Goal: Task Accomplishment & Management: Use online tool/utility

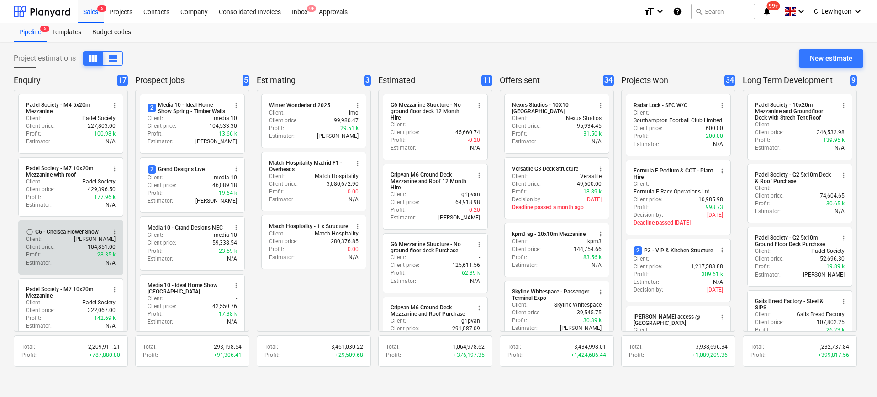
click at [64, 237] on div "Client : [PERSON_NAME]" at bounding box center [71, 240] width 90 height 8
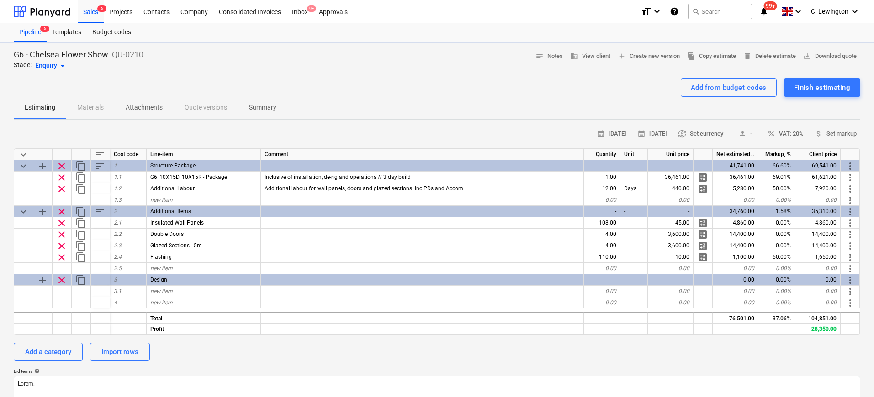
type textarea "x"
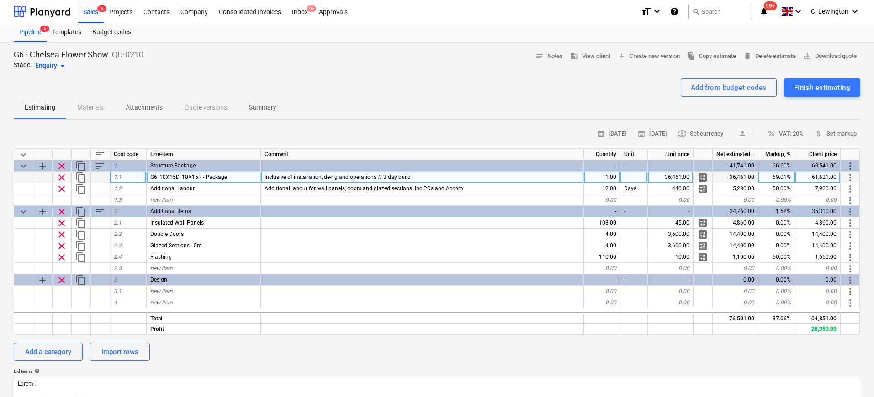
click at [414, 174] on div "Inclusive of installation, de-rig and operations // 3 day build" at bounding box center [422, 177] width 323 height 11
click at [414, 174] on input "Inclusive of installation, de-rig and operations // 3 day build" at bounding box center [422, 177] width 322 height 11
type textarea "x"
click at [602, 178] on div "1.00" at bounding box center [602, 177] width 37 height 11
click at [634, 177] on div at bounding box center [633, 177] width 27 height 11
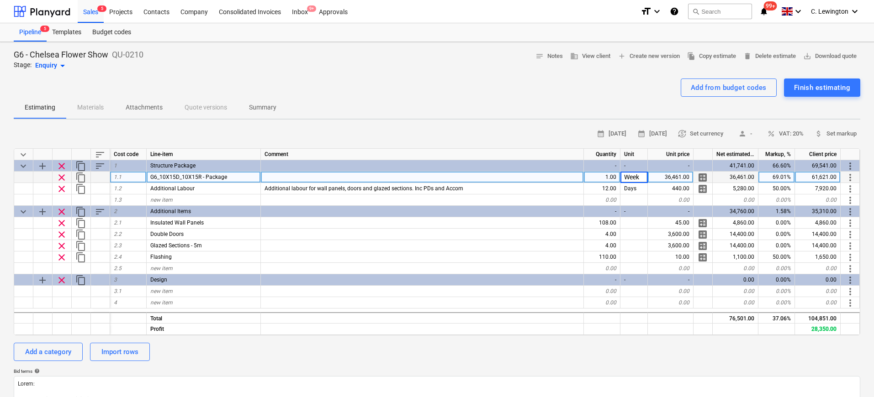
type input "Weeks"
type textarea "x"
click at [674, 176] on div "36,461.00" at bounding box center [671, 177] width 46 height 11
type input "11500"
type textarea "x"
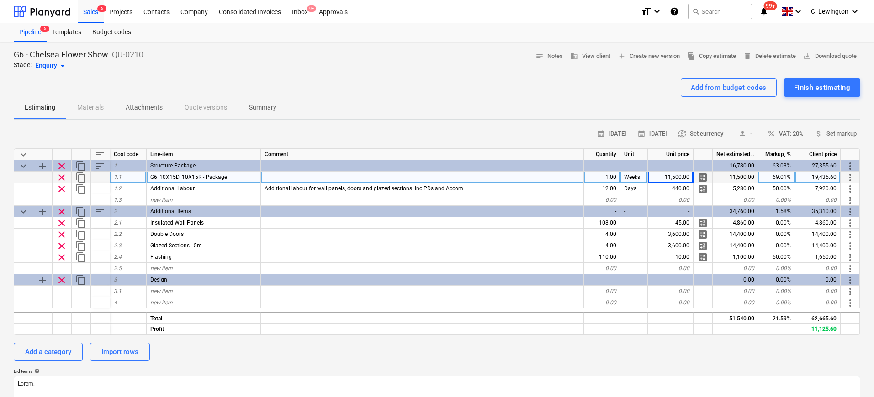
click at [822, 175] on div "19,435.60" at bounding box center [818, 177] width 46 height 11
click at [680, 180] on div "11,500.00" at bounding box center [671, 177] width 46 height 11
click at [607, 176] on div "1.00" at bounding box center [602, 177] width 37 height 11
type input "3"
type textarea "x"
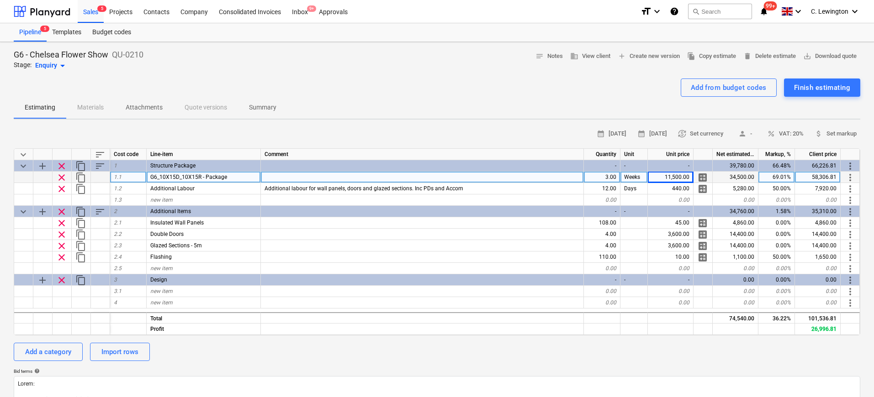
click at [662, 179] on div "11,500.00" at bounding box center [671, 177] width 46 height 11
type input "5800"
type textarea "x"
type input "58300"
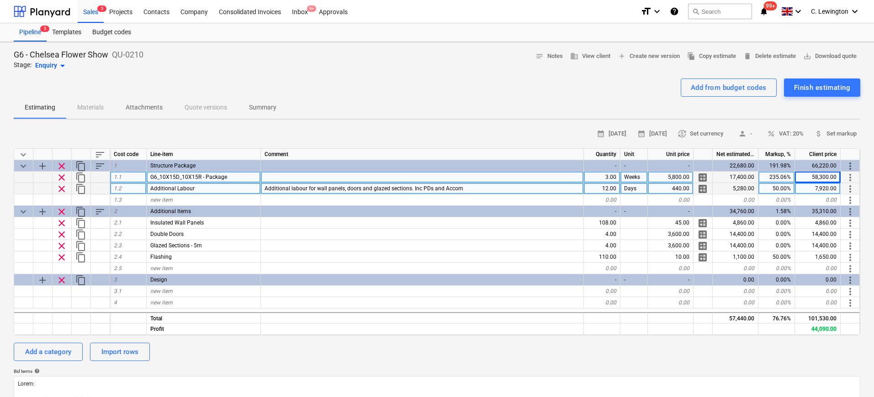
click at [64, 188] on span "clear" at bounding box center [61, 189] width 11 height 11
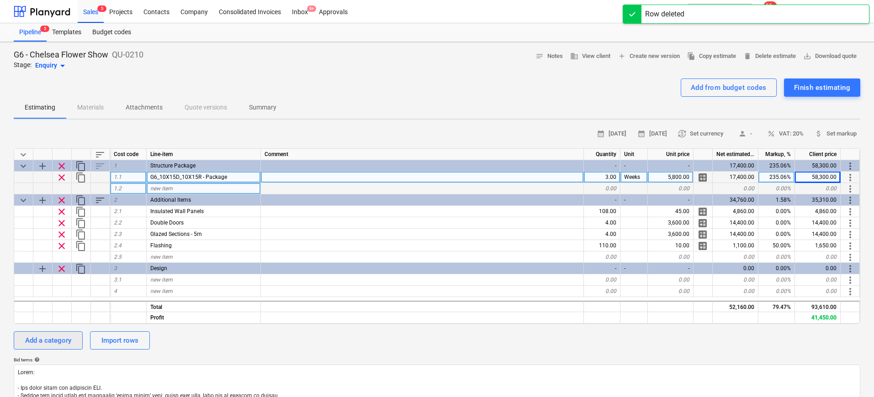
click at [66, 338] on div "Add a category" at bounding box center [48, 341] width 46 height 12
type textarea "x"
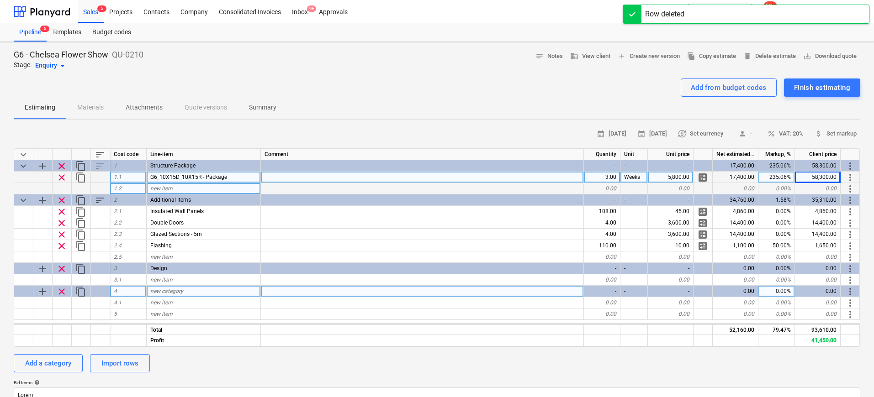
click at [210, 291] on div "new category" at bounding box center [204, 291] width 114 height 11
type input "Installation"
type textarea "x"
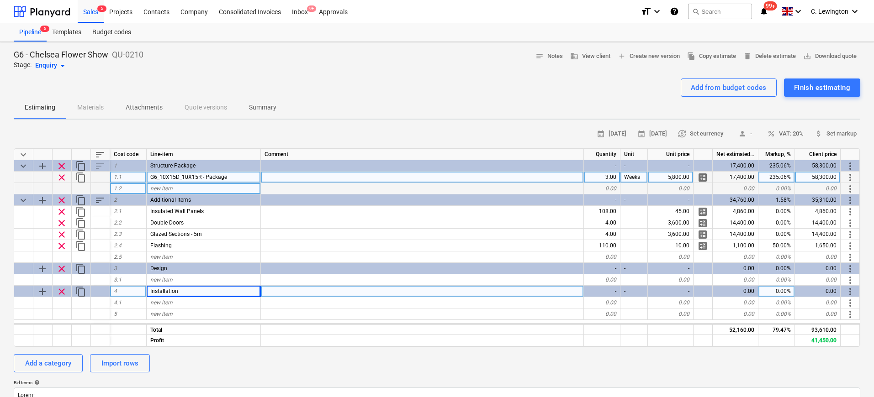
click at [239, 293] on div "Installation" at bounding box center [204, 291] width 114 height 11
click at [243, 293] on input "Installation" at bounding box center [204, 291] width 114 height 11
type input "Installation & De-rig"
type textarea "x"
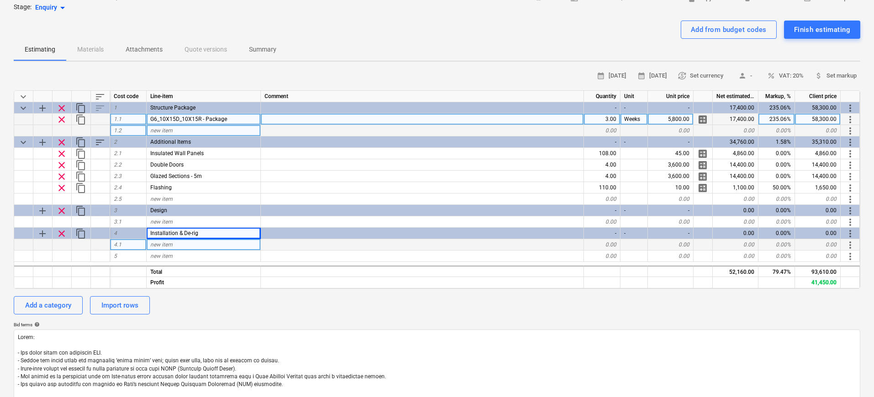
click at [232, 248] on div "new item" at bounding box center [204, 244] width 114 height 11
type input "Site Manager"
type textarea "x"
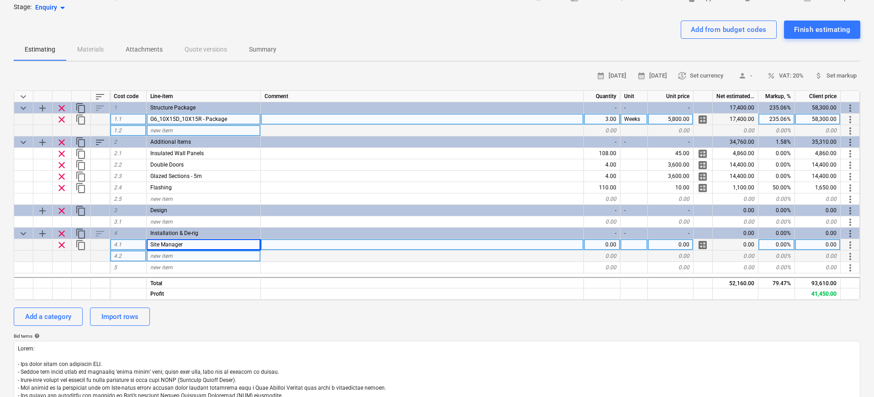
click at [232, 255] on div "new item" at bounding box center [204, 256] width 114 height 11
type input "Project Manager"
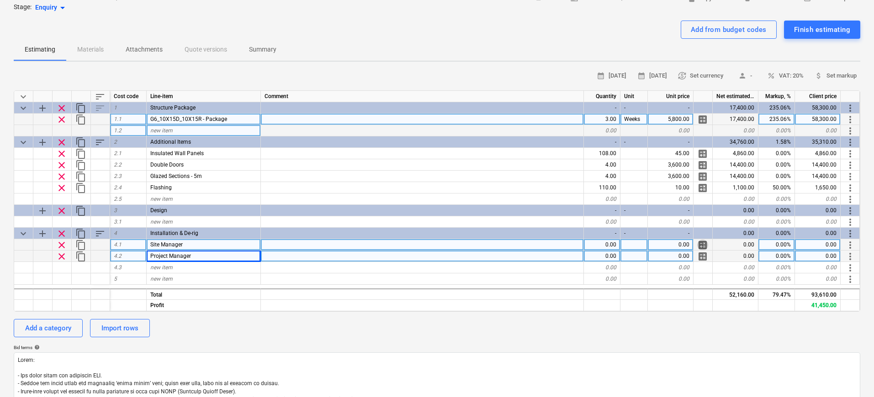
click at [704, 247] on span "calculate" at bounding box center [702, 245] width 11 height 11
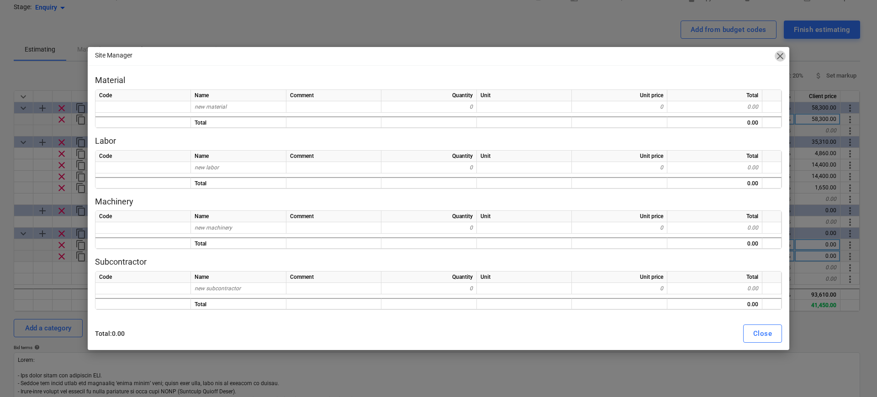
click at [777, 53] on span "close" at bounding box center [779, 56] width 11 height 11
type textarea "x"
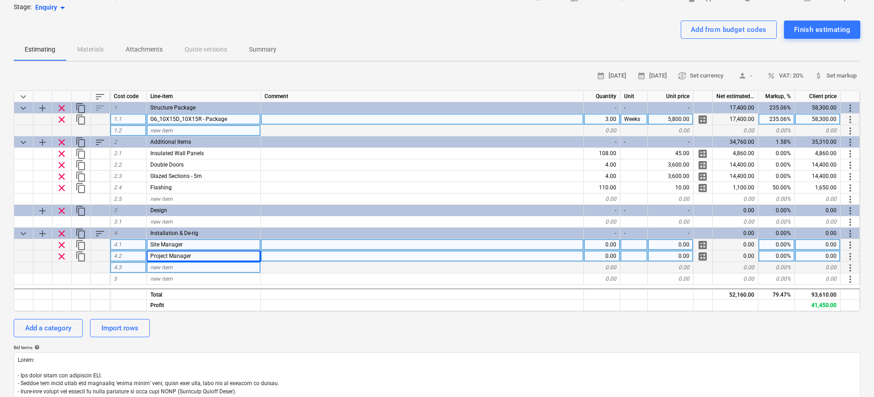
click at [218, 269] on div "new item" at bounding box center [204, 267] width 114 height 11
type input "B"
type input "Build Crew"
type textarea "x"
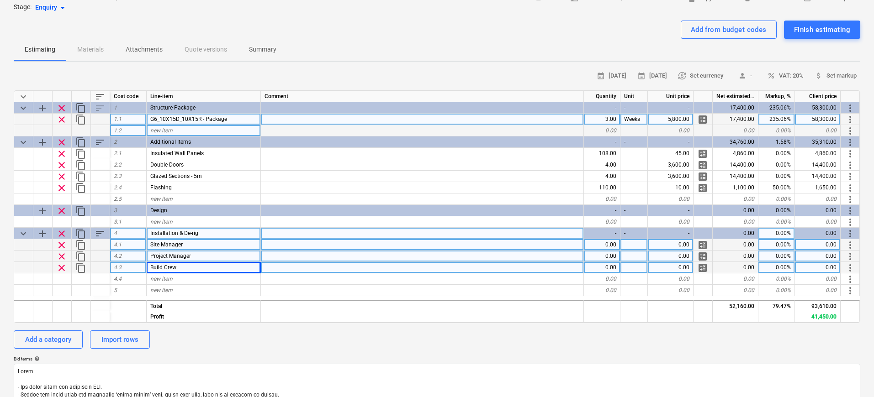
click at [209, 232] on div "Installation & De-rig" at bounding box center [204, 233] width 114 height 11
click at [215, 232] on input "Installation & De-rig" at bounding box center [204, 233] width 114 height 11
drag, startPoint x: 221, startPoint y: 232, endPoint x: 183, endPoint y: 232, distance: 37.9
click at [183, 232] on input "Installation & De-rig" at bounding box center [204, 233] width 114 height 11
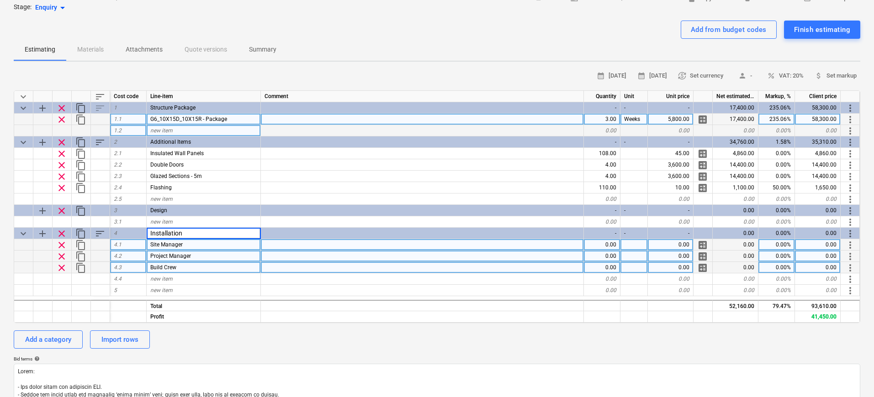
type input "Installation"
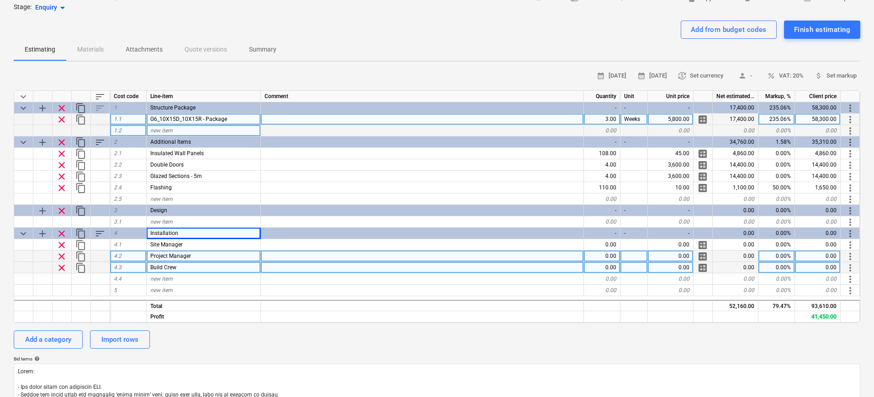
click at [701, 245] on span "calculate" at bounding box center [702, 245] width 11 height 11
type textarea "x"
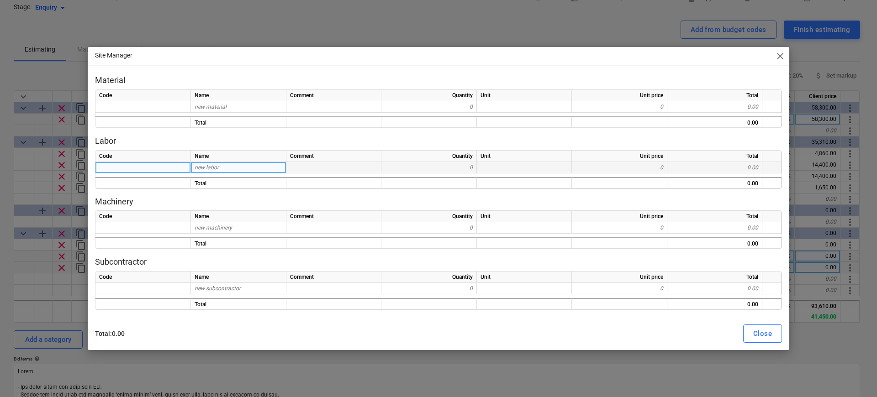
click at [211, 169] on span "new labor" at bounding box center [207, 167] width 24 height 6
type input "S"
type input "Site M"
type input "Site Manager"
type textarea "x"
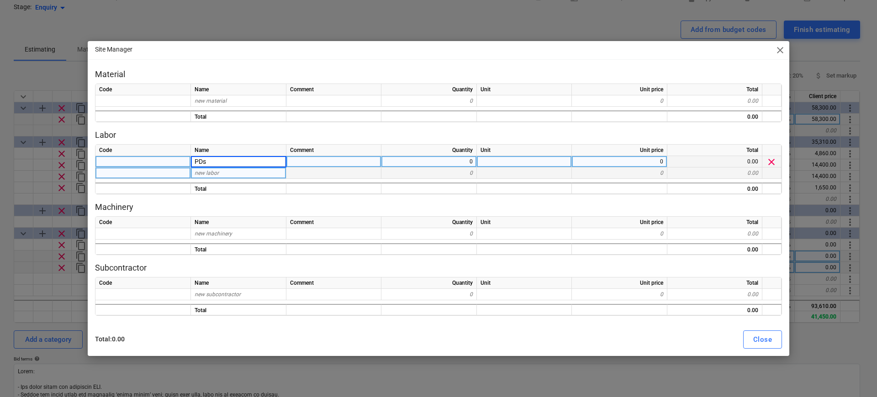
type input "Site Manager"
click at [209, 173] on span "new labor" at bounding box center [207, 173] width 24 height 6
type input "PDs"
type textarea "x"
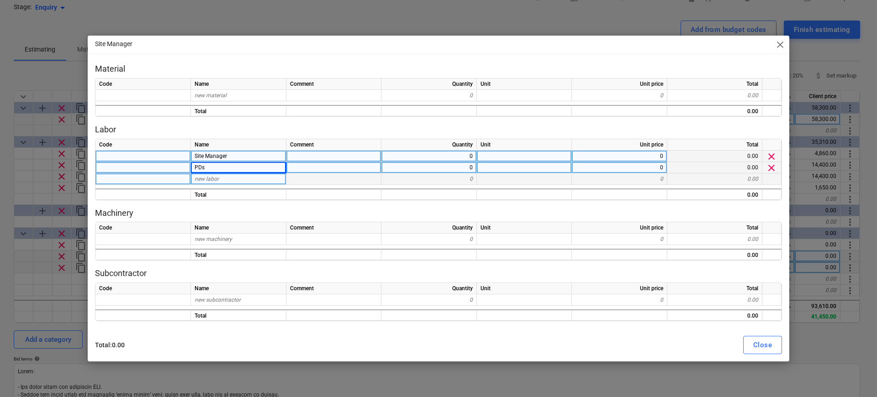
click at [213, 177] on span "new labor" at bounding box center [207, 179] width 24 height 6
type input "Accomodation"
type textarea "x"
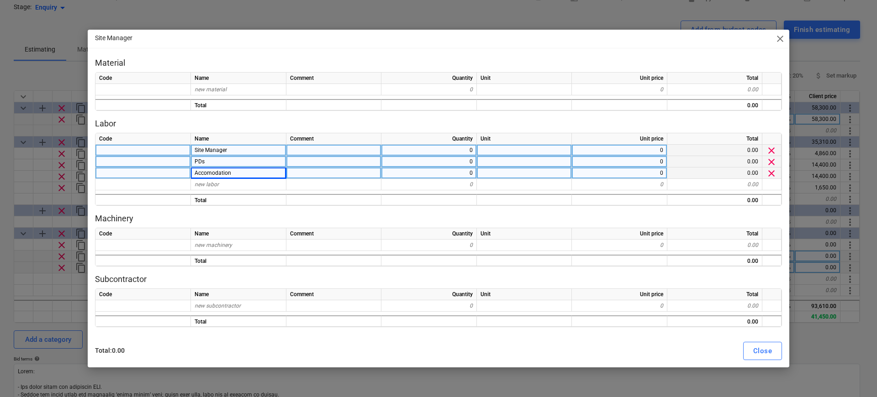
click at [449, 154] on div "0" at bounding box center [428, 150] width 95 height 11
type input "1"
click at [456, 164] on div "0" at bounding box center [428, 161] width 95 height 11
click at [459, 171] on div "0" at bounding box center [428, 173] width 95 height 11
click at [512, 152] on div at bounding box center [524, 150] width 95 height 11
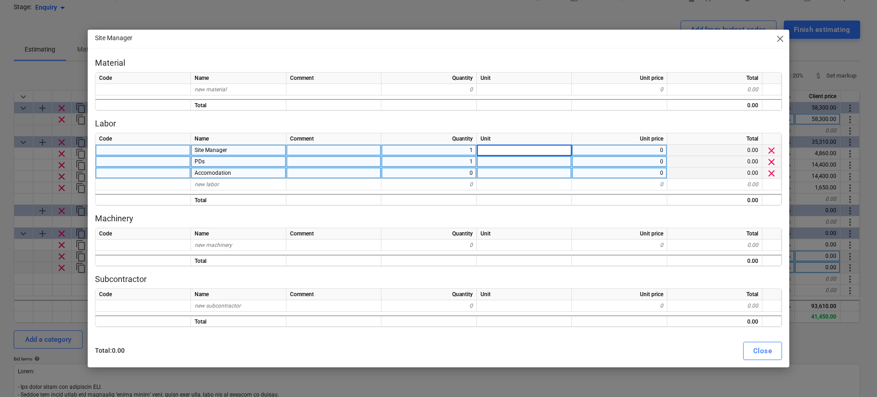
type textarea "x"
click at [610, 147] on div "0" at bounding box center [619, 150] width 95 height 11
click at [469, 174] on div "1" at bounding box center [428, 173] width 95 height 11
type input "0.5"
type textarea "x"
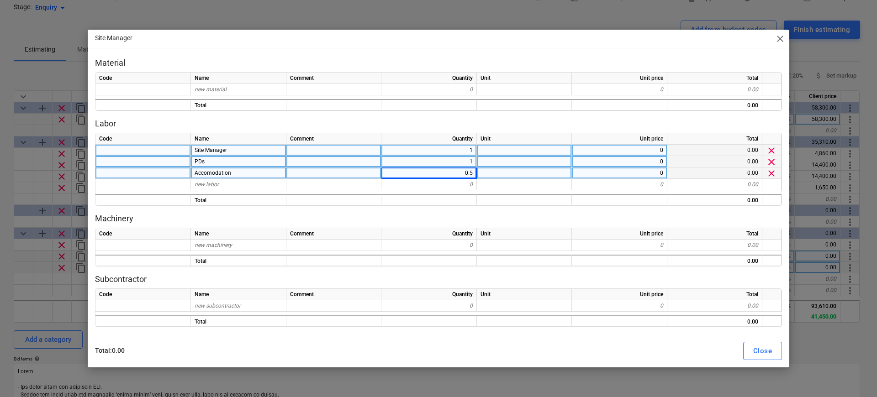
click at [621, 153] on div "0" at bounding box center [619, 150] width 95 height 11
type input "300"
type textarea "x"
click at [621, 165] on div "0" at bounding box center [619, 161] width 95 height 11
click at [636, 152] on div "300" at bounding box center [619, 150] width 95 height 11
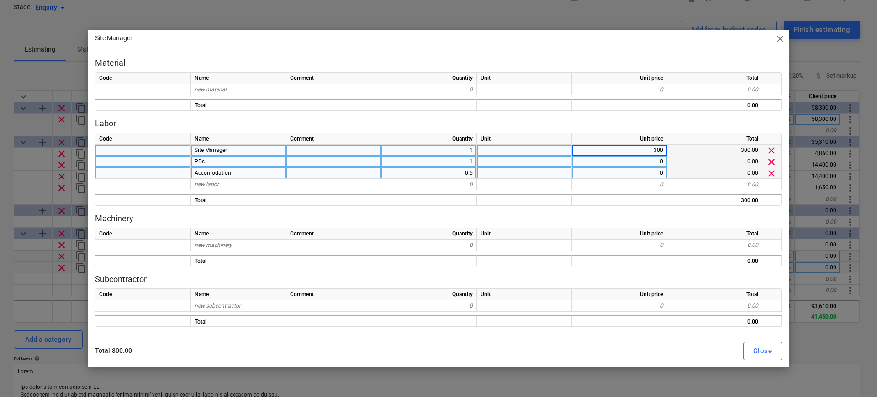
click at [641, 158] on div "0" at bounding box center [619, 161] width 95 height 11
type input "45"
type textarea "x"
click at [645, 172] on div "0" at bounding box center [619, 173] width 95 height 11
type input "120"
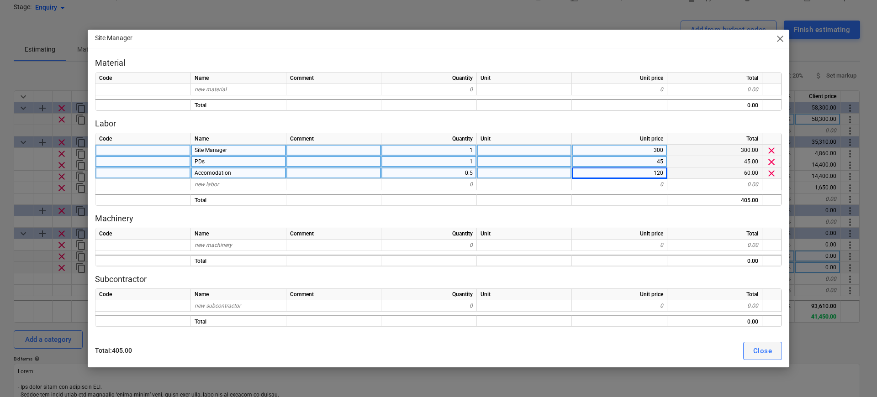
click at [767, 347] on div "Close" at bounding box center [762, 351] width 19 height 12
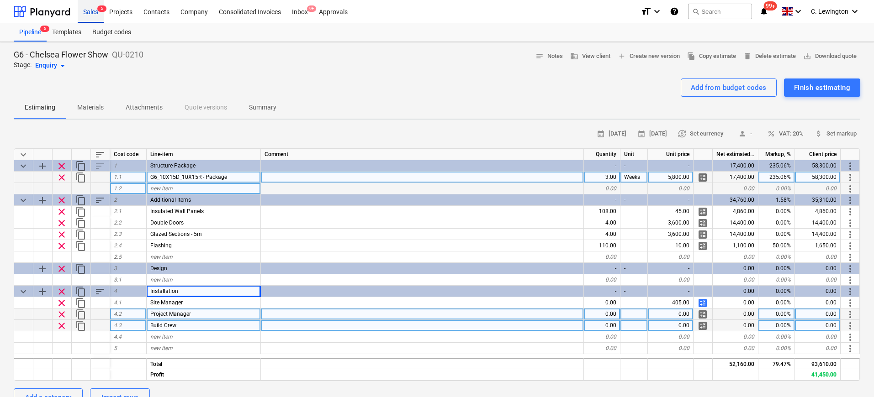
click at [93, 11] on div "Sales 5" at bounding box center [91, 11] width 26 height 23
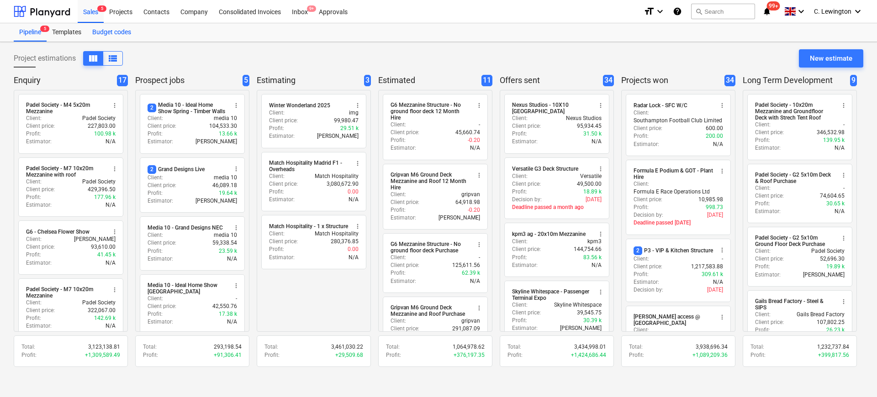
click at [111, 31] on div "Budget codes" at bounding box center [112, 32] width 50 height 18
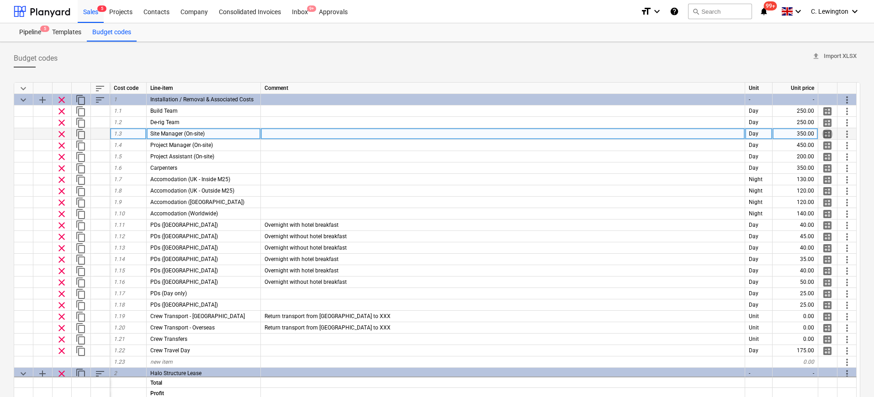
click at [827, 134] on span "calculate" at bounding box center [826, 134] width 11 height 11
type textarea "x"
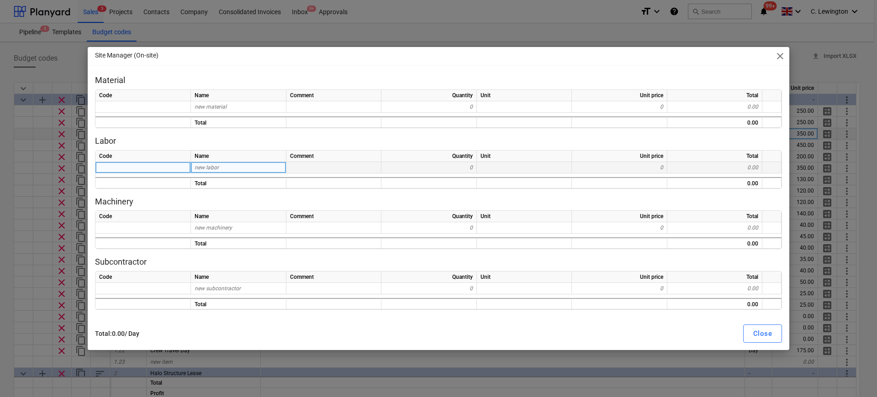
click at [247, 169] on div "new labor" at bounding box center [238, 167] width 95 height 11
type input "Site Manage"
type input "Site Manager"
type textarea "x"
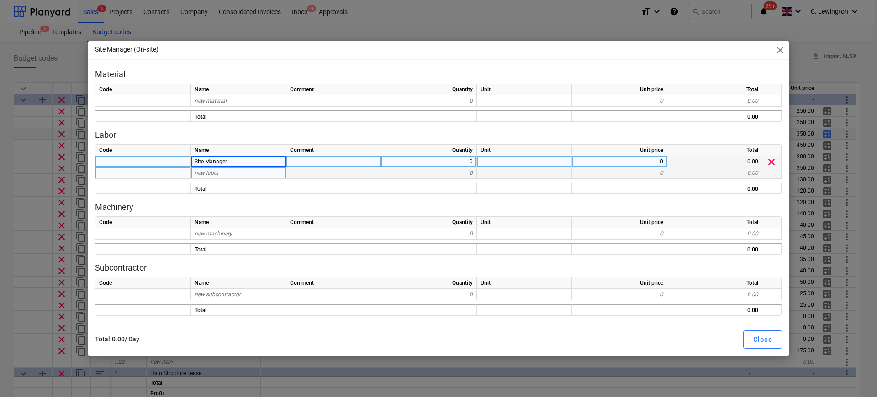
click at [237, 176] on div "new labor" at bounding box center [238, 173] width 95 height 11
type input "PDs"
type textarea "x"
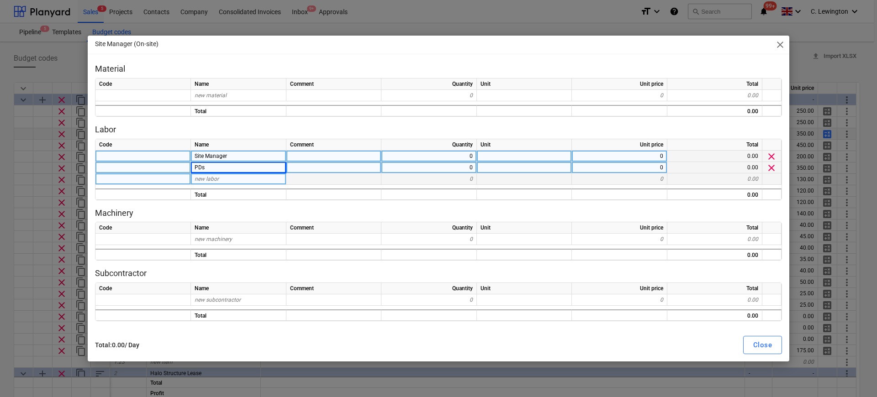
click at [236, 179] on div "new labor" at bounding box center [238, 179] width 95 height 11
type input "Accomodation"
type textarea "x"
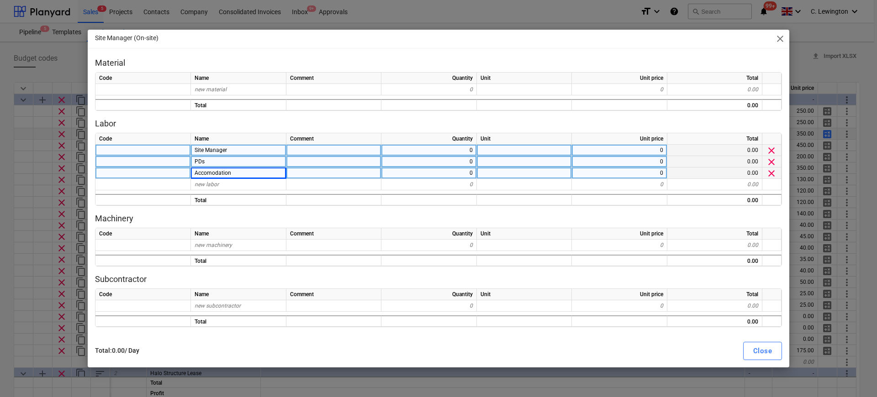
click at [466, 152] on div "0" at bounding box center [428, 150] width 95 height 11
type input "1"
click at [468, 158] on div "0" at bounding box center [428, 161] width 95 height 11
type textarea "x"
type input "1"
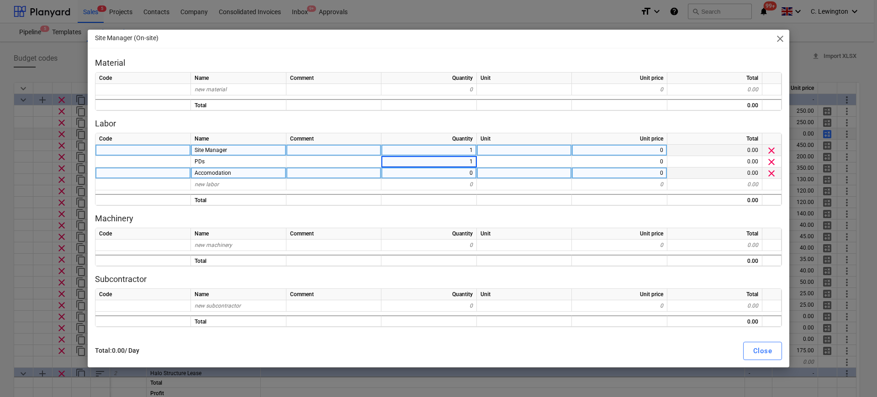
click at [467, 173] on div "0" at bounding box center [428, 173] width 95 height 11
click at [624, 148] on div "0" at bounding box center [619, 150] width 95 height 11
type textarea "x"
type input "350"
type textarea "x"
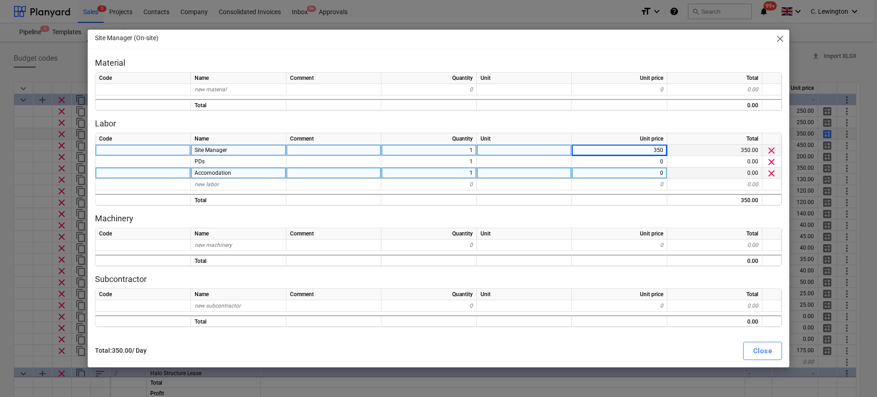
click at [636, 150] on div "350" at bounding box center [619, 150] width 95 height 11
click at [636, 150] on input "350" at bounding box center [619, 150] width 95 height 11
type input "300"
type textarea "x"
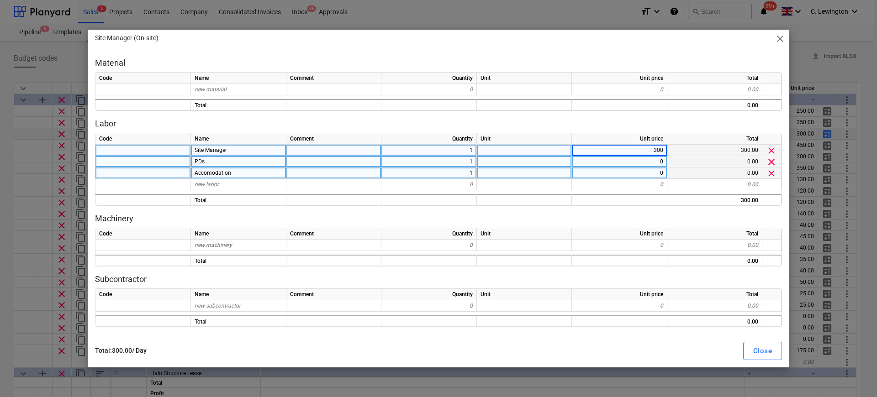
click at [637, 156] on div "0" at bounding box center [619, 161] width 95 height 11
type input "45"
type textarea "x"
click at [639, 173] on div "0" at bounding box center [619, 173] width 95 height 11
type input "120"
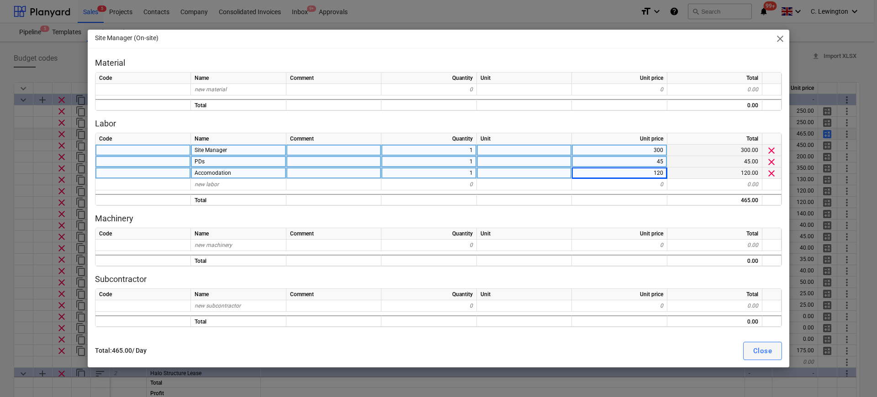
click at [756, 346] on div "Close" at bounding box center [762, 351] width 19 height 12
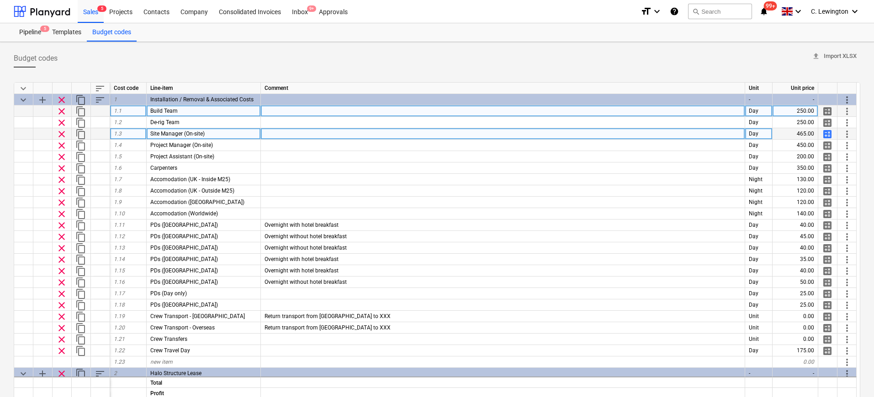
click at [826, 111] on span "calculate" at bounding box center [826, 111] width 11 height 11
type textarea "x"
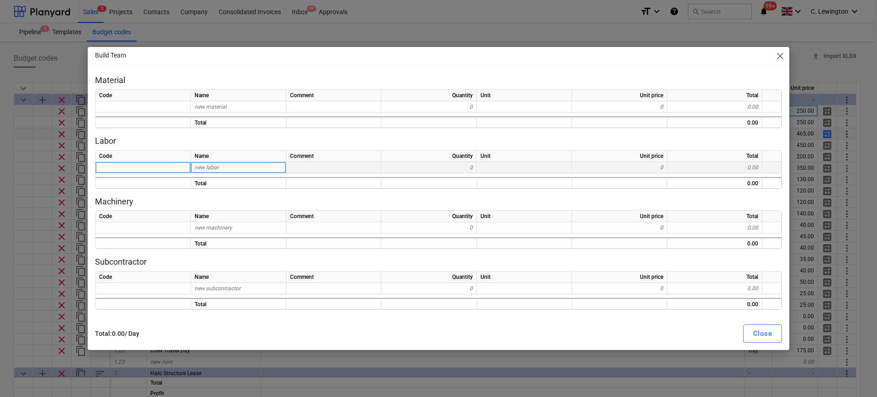
click at [254, 169] on div "new labor" at bounding box center [238, 167] width 95 height 11
type input "Build Crew"
type textarea "x"
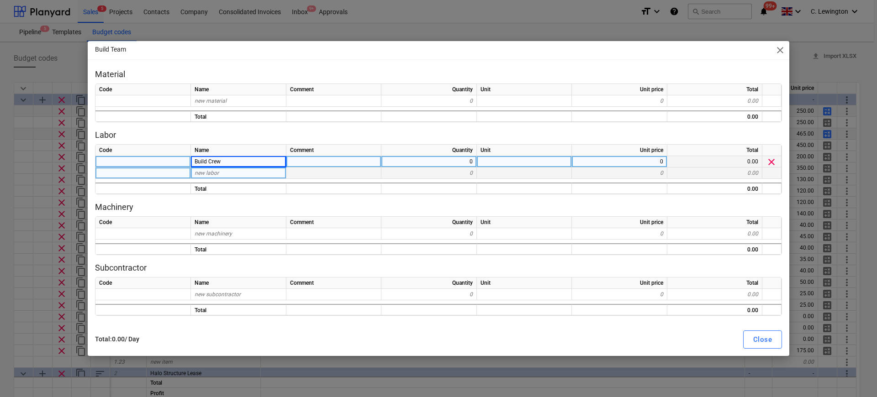
click at [253, 172] on div "new labor" at bounding box center [238, 173] width 95 height 11
type input "PDs"
type textarea "x"
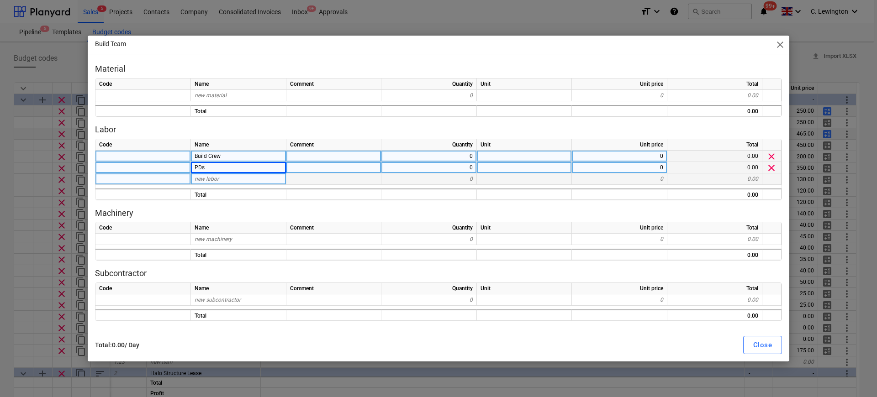
click at [247, 183] on div "new labor" at bounding box center [238, 179] width 95 height 11
type input "Accomodation"
type textarea "x"
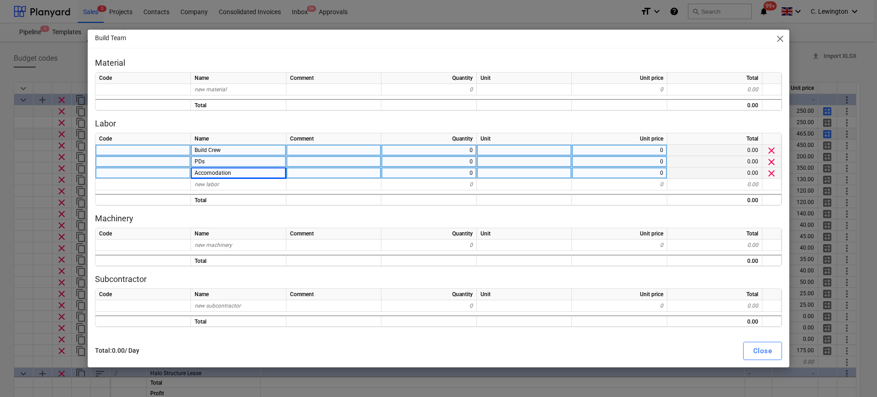
click at [455, 144] on div "Quantity" at bounding box center [428, 138] width 95 height 11
click at [455, 147] on div "0" at bounding box center [428, 150] width 95 height 11
type input "1"
click at [460, 159] on div "0" at bounding box center [428, 161] width 95 height 11
click at [462, 170] on div "0" at bounding box center [428, 173] width 95 height 11
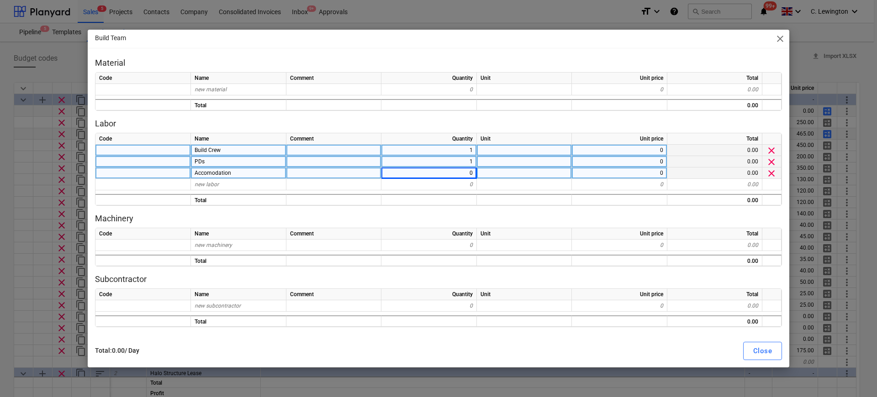
click at [613, 152] on div "0" at bounding box center [619, 150] width 95 height 11
type textarea "x"
type input "275"
type textarea "x"
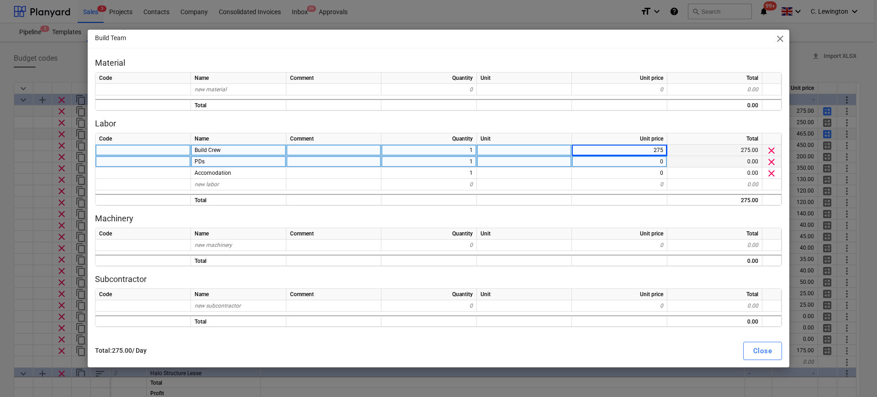
click at [637, 159] on div "0" at bounding box center [619, 161] width 95 height 11
type input "45"
type textarea "x"
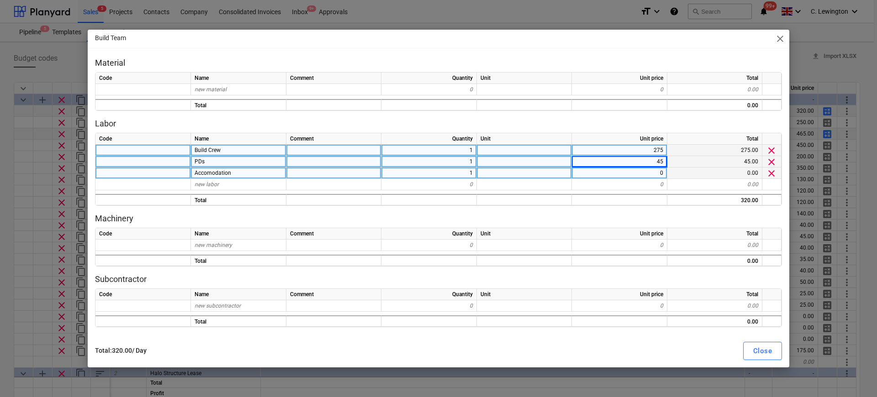
click at [636, 171] on div "0" at bounding box center [619, 173] width 95 height 11
type input "120"
click at [754, 353] on div "Close" at bounding box center [762, 351] width 19 height 12
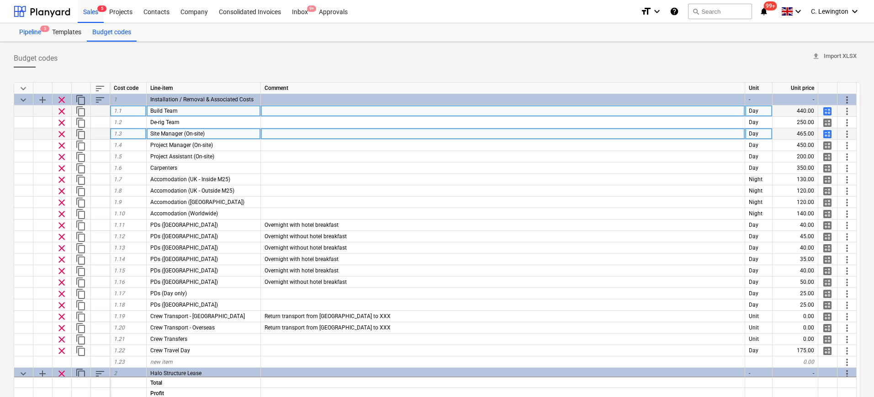
click at [46, 30] on span "5" at bounding box center [44, 29] width 9 height 6
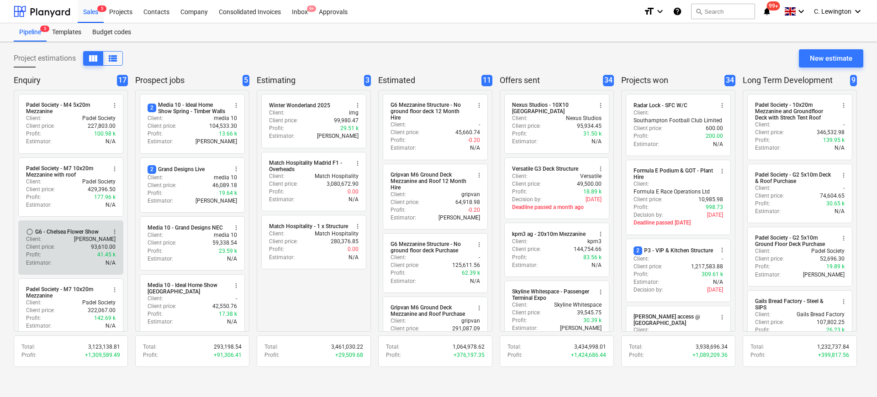
click at [62, 250] on div "Client price : 93,610.00" at bounding box center [71, 247] width 90 height 8
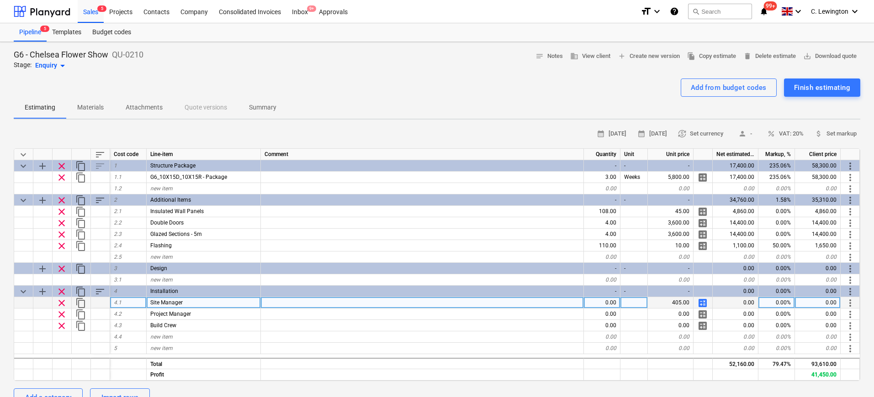
click at [60, 301] on span "clear" at bounding box center [61, 303] width 11 height 11
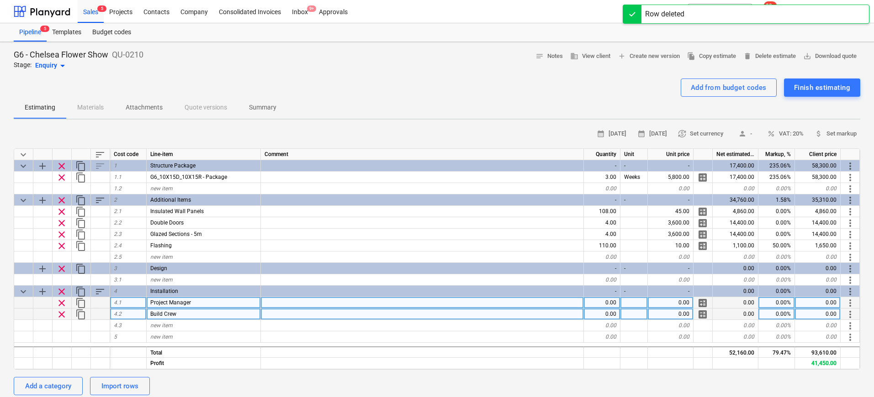
click at [61, 314] on span "clear" at bounding box center [61, 314] width 11 height 11
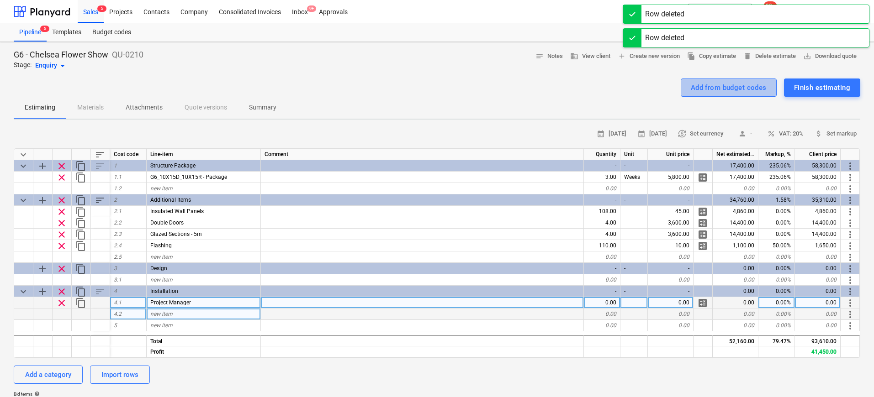
click at [708, 86] on div "Add from budget codes" at bounding box center [728, 88] width 76 height 12
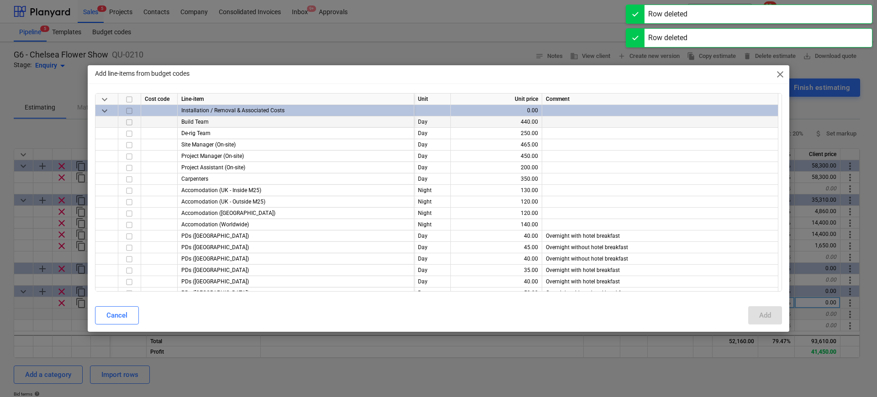
click at [129, 122] on input "checkbox" at bounding box center [129, 122] width 11 height 11
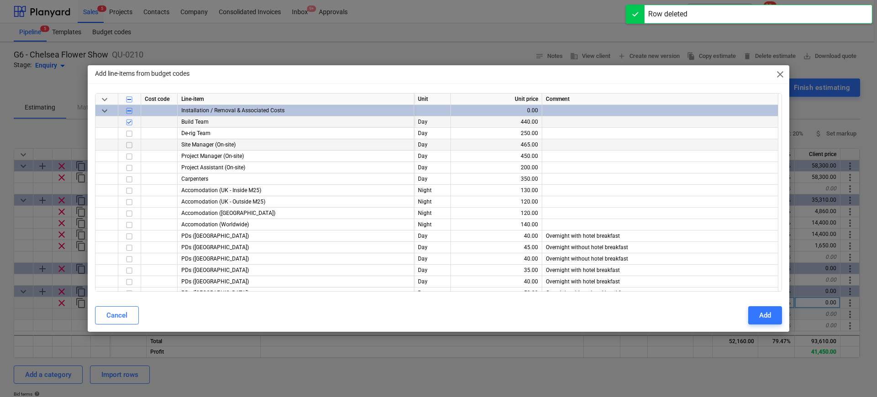
click at [127, 144] on input "checkbox" at bounding box center [129, 145] width 11 height 11
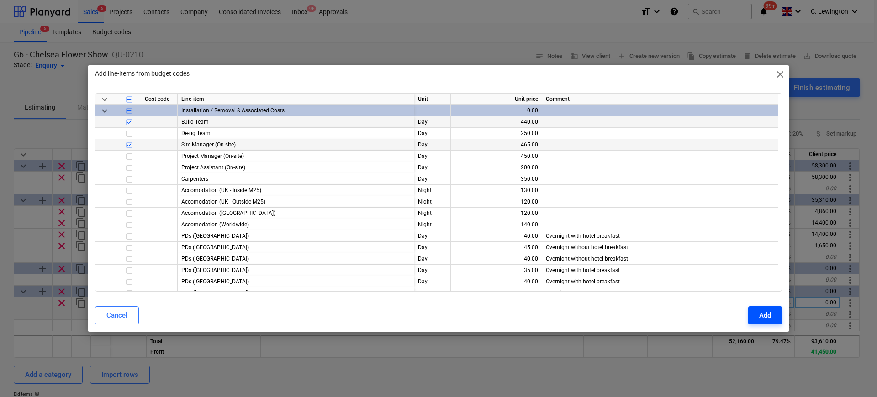
click at [768, 312] on div "Add" at bounding box center [765, 316] width 12 height 12
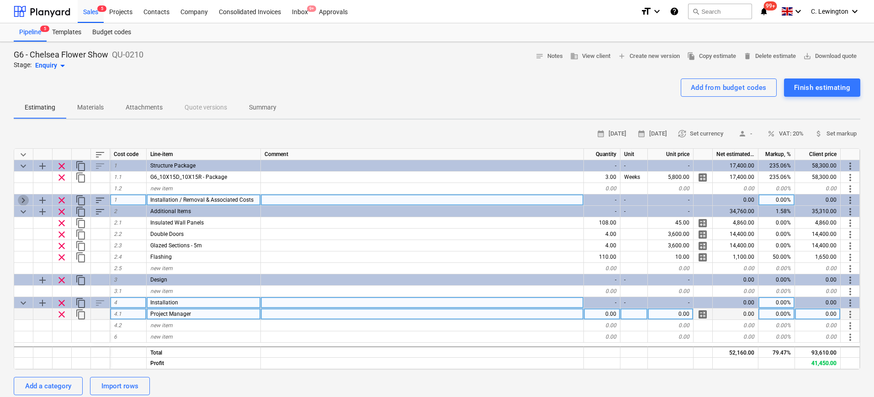
click at [28, 201] on span "keyboard_arrow_right" at bounding box center [23, 200] width 11 height 11
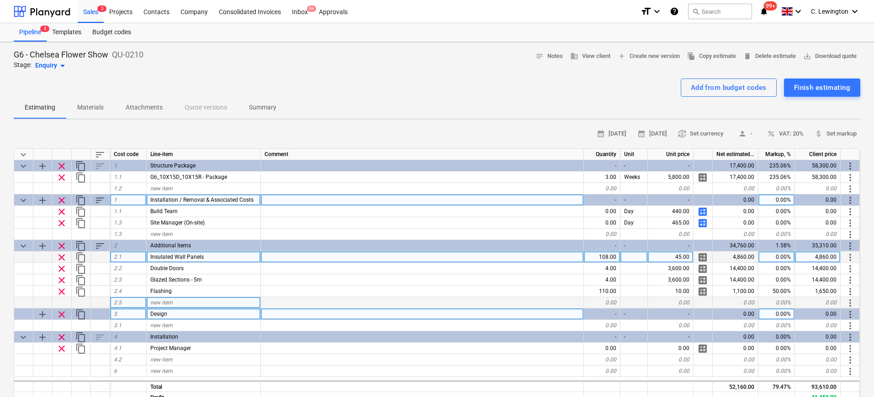
scroll to position [5, 0]
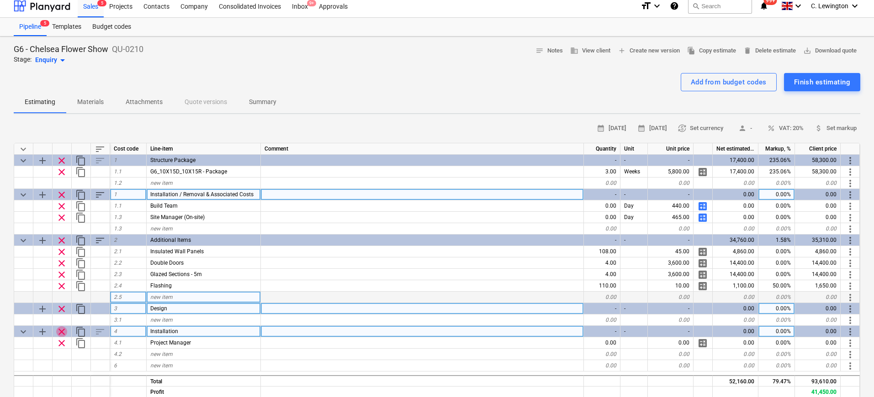
click at [59, 330] on span "clear" at bounding box center [61, 331] width 11 height 11
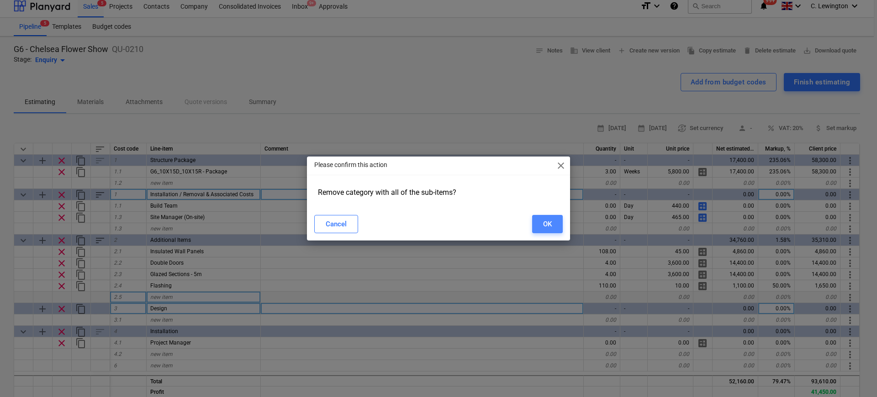
click at [554, 223] on button "OK" at bounding box center [547, 224] width 31 height 18
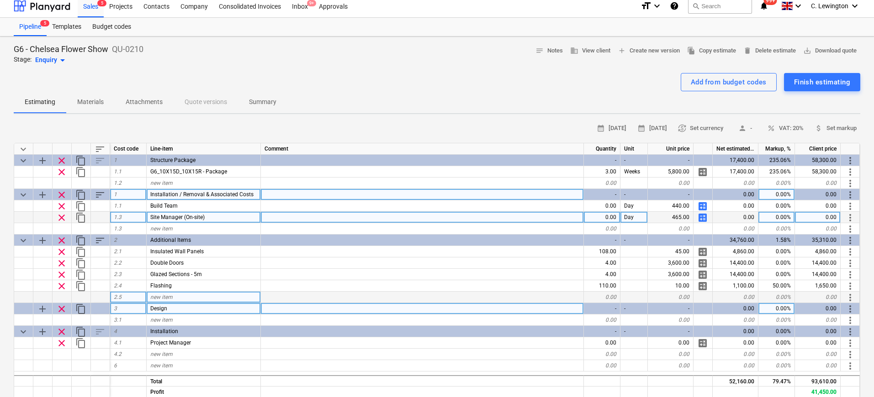
type textarea "x"
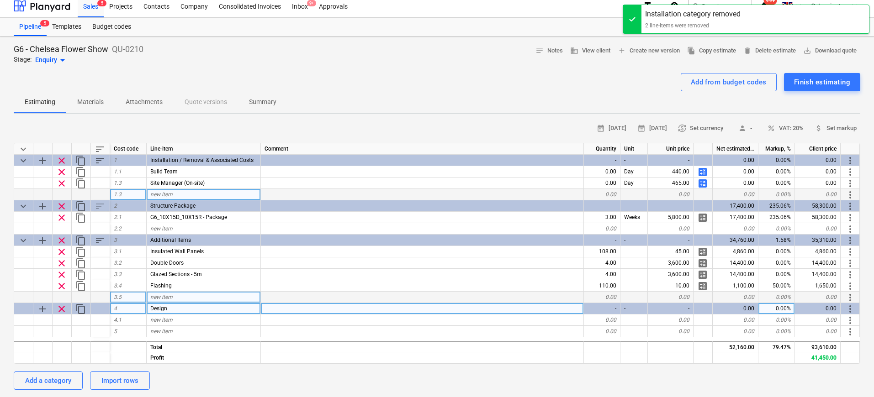
click at [166, 193] on span "new item" at bounding box center [161, 194] width 22 height 6
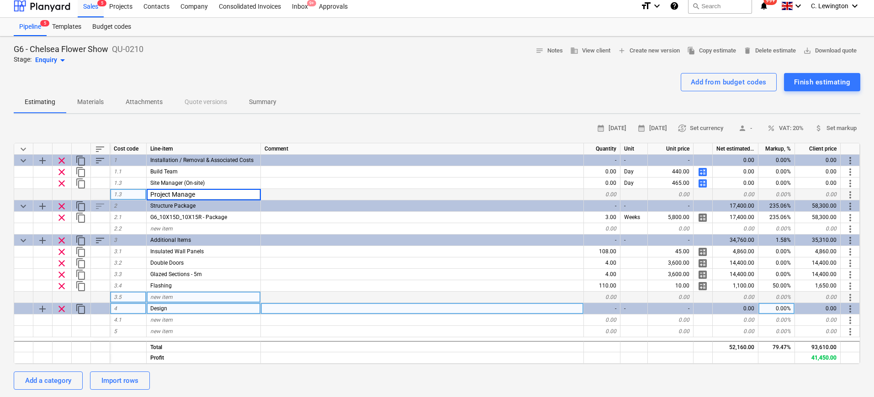
type input "Project Manager"
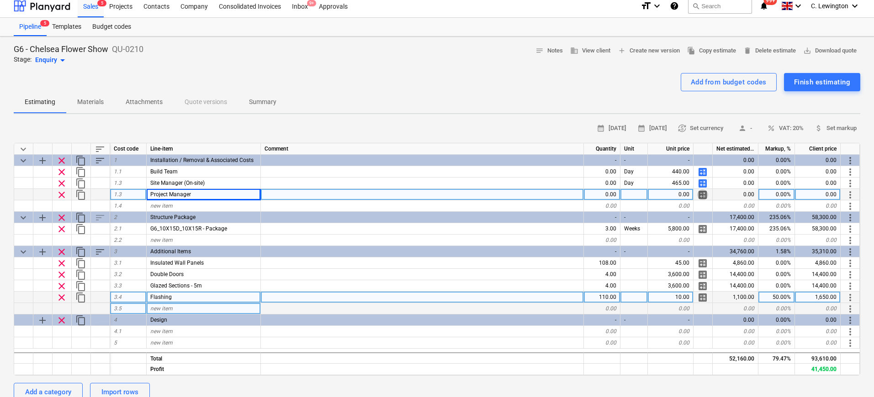
click at [706, 194] on span "calculate" at bounding box center [702, 195] width 11 height 11
type textarea "x"
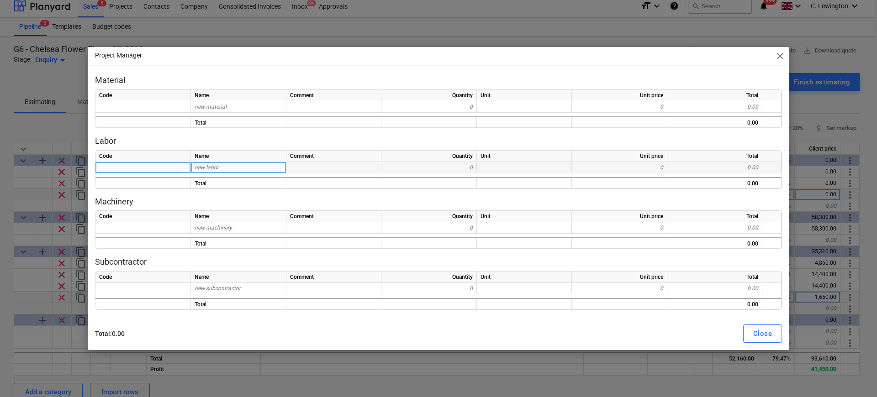
click at [234, 169] on div "new labor" at bounding box center [238, 167] width 95 height 11
type input "Project Manager"
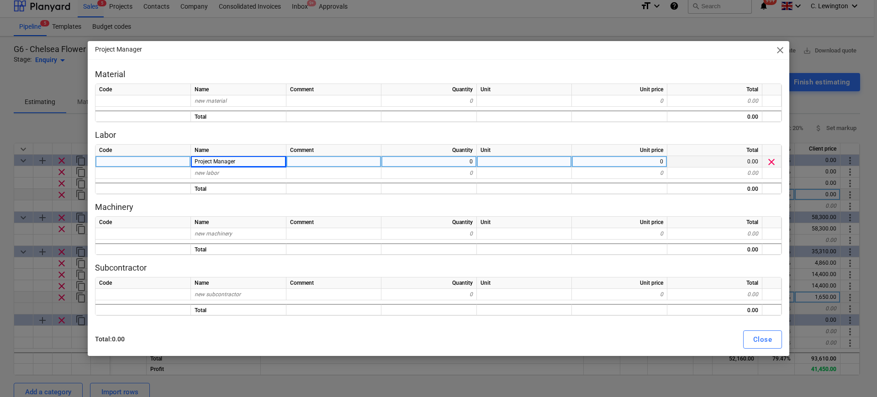
click at [776, 52] on span "close" at bounding box center [779, 50] width 11 height 11
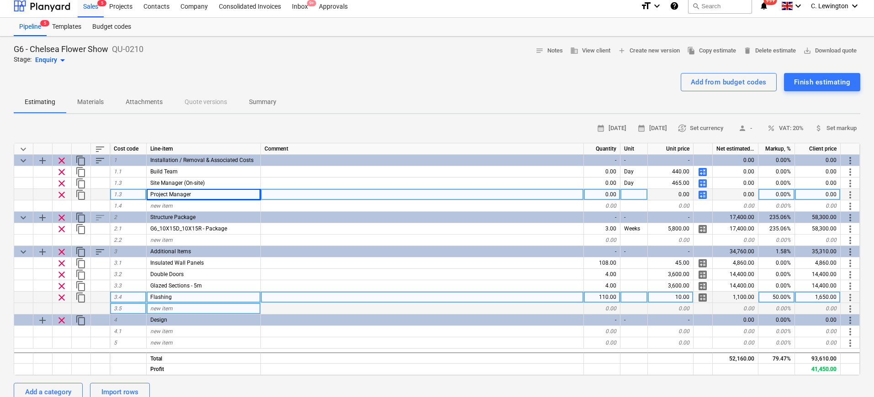
click at [701, 194] on span "calculate" at bounding box center [702, 195] width 11 height 11
type textarea "x"
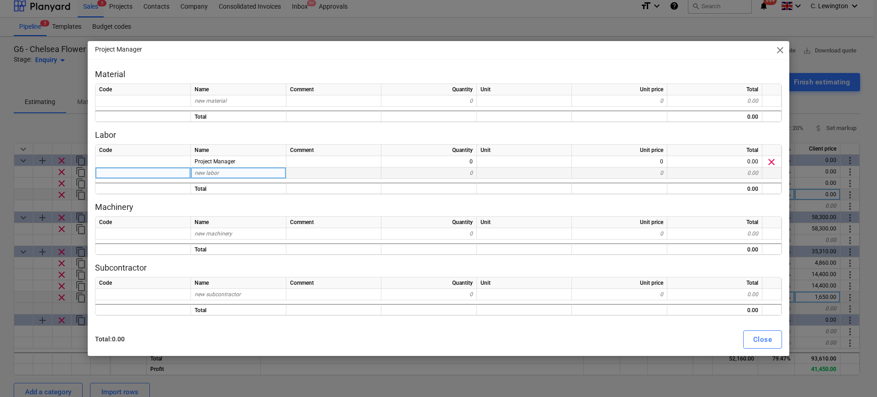
click at [247, 176] on div "new labor" at bounding box center [238, 173] width 95 height 11
type input "PDs"
type textarea "x"
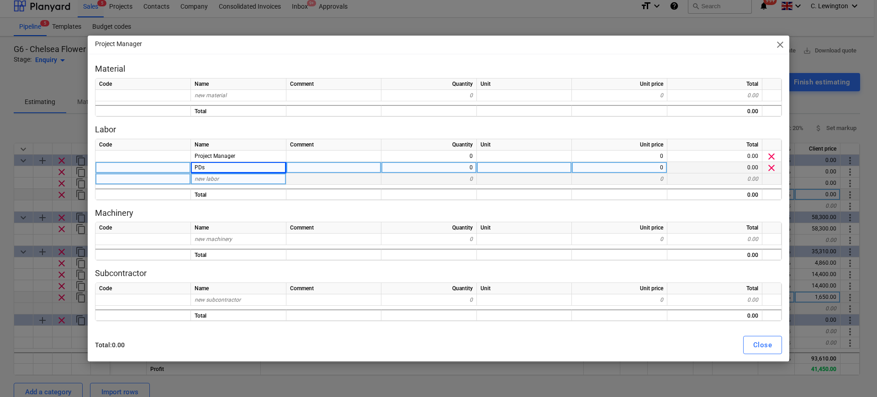
click at [245, 179] on div "new labor" at bounding box center [238, 179] width 95 height 11
type input "Accomodation"
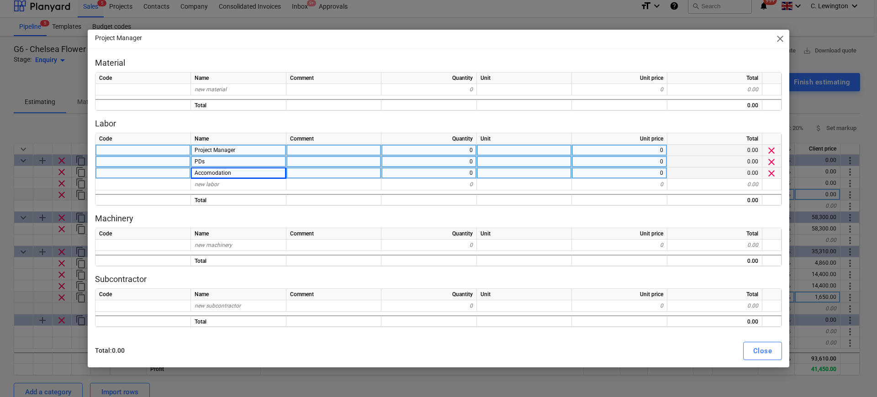
click at [456, 148] on div "0" at bounding box center [428, 150] width 95 height 11
click at [460, 161] on div "0" at bounding box center [428, 161] width 95 height 11
click at [462, 174] on div "0" at bounding box center [428, 173] width 95 height 11
click at [662, 151] on div "0" at bounding box center [619, 150] width 95 height 11
type textarea "x"
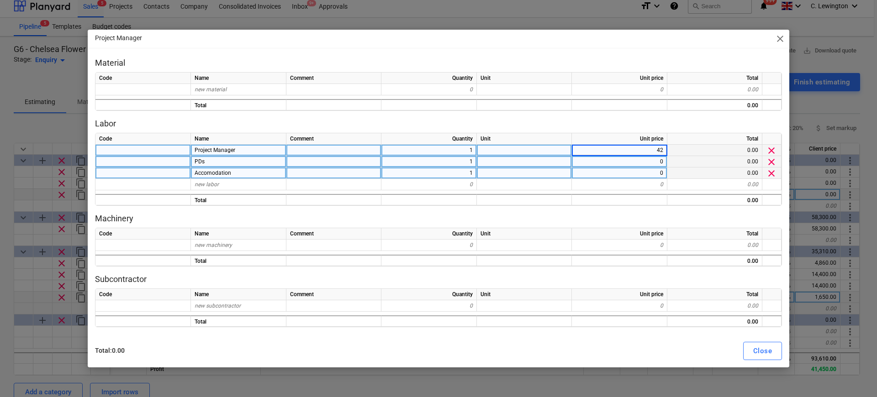
type input "425"
type textarea "x"
click at [656, 162] on div "0" at bounding box center [619, 161] width 95 height 11
type input "45"
click at [656, 172] on div "0" at bounding box center [619, 173] width 95 height 11
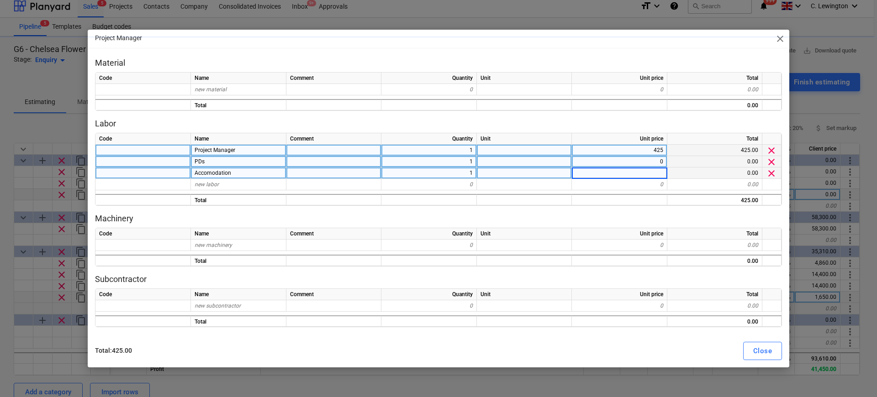
type textarea "x"
type input "120"
click at [772, 348] on button "Close" at bounding box center [762, 351] width 39 height 18
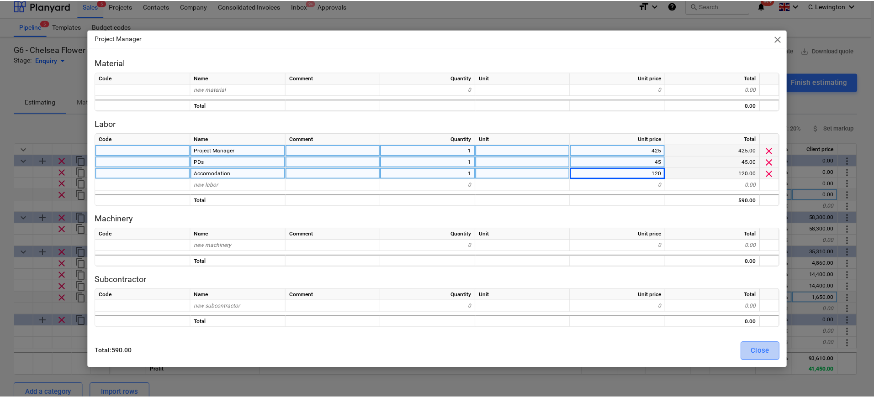
type textarea "x"
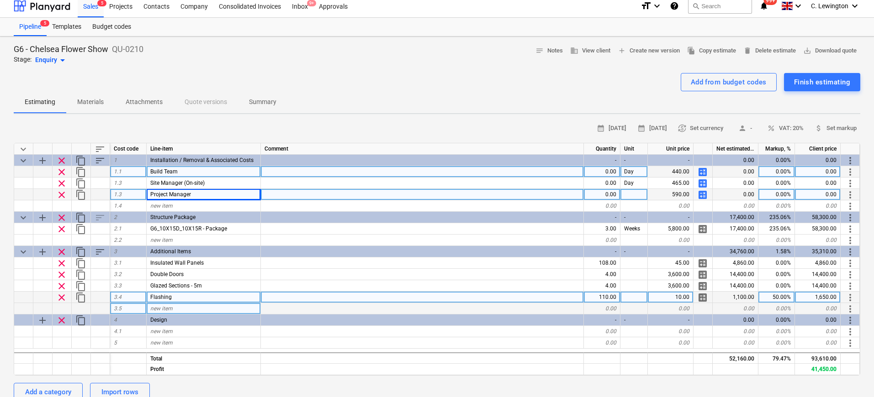
click at [610, 171] on div "0.00" at bounding box center [602, 171] width 37 height 11
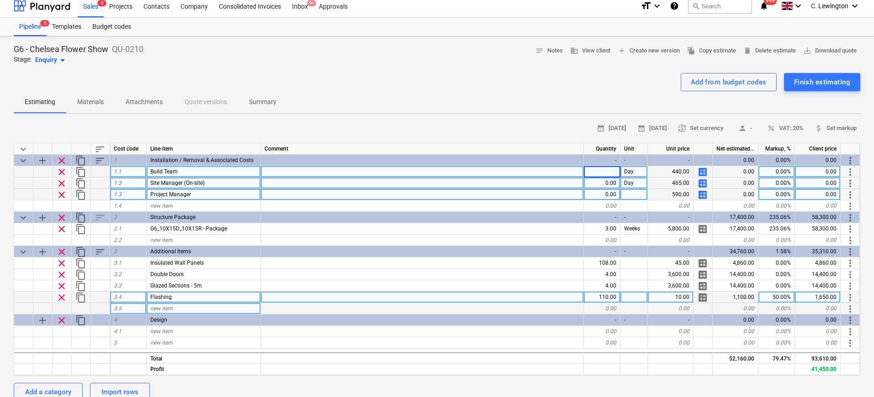
type input "8"
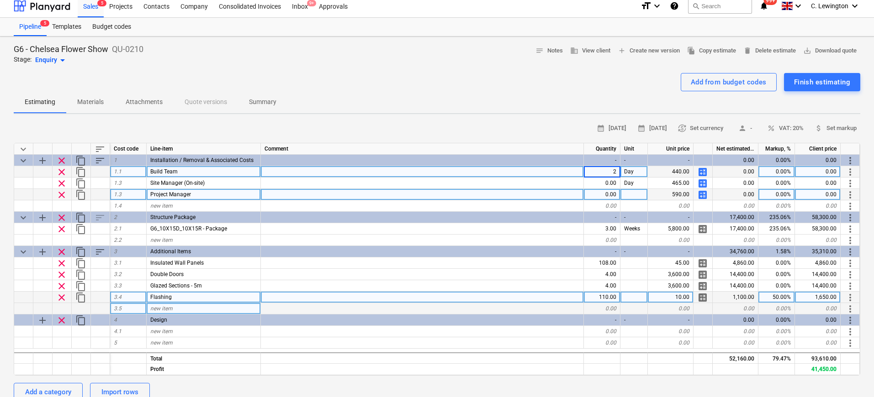
type input "24"
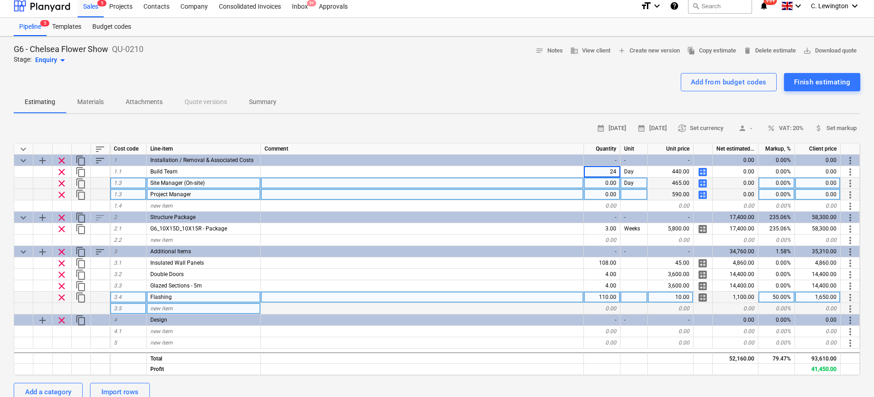
type textarea "x"
click at [608, 184] on div "0.00" at bounding box center [602, 183] width 37 height 11
type input "3"
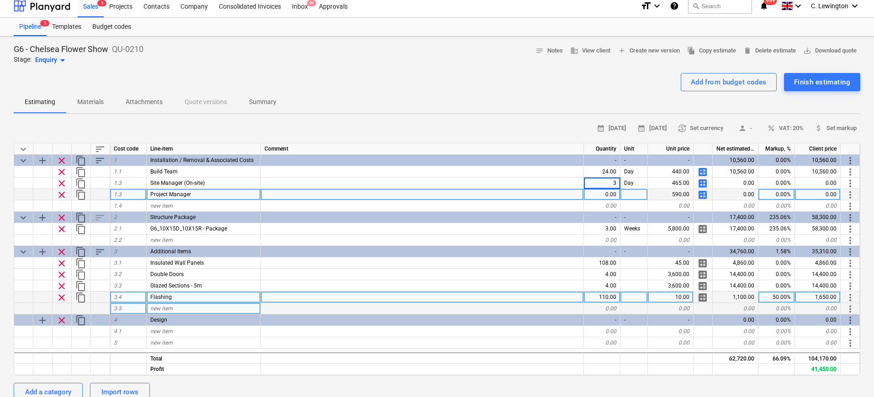
type textarea "x"
click at [608, 190] on div "0.00" at bounding box center [602, 194] width 37 height 11
type input "3"
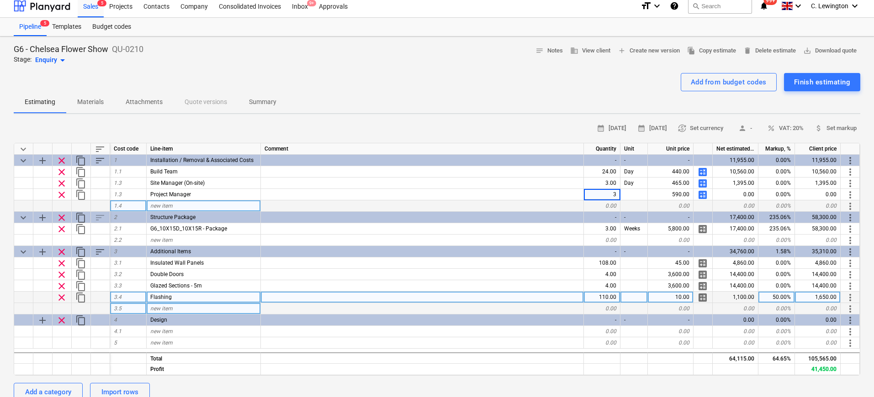
click at [610, 204] on div "0.00" at bounding box center [602, 205] width 37 height 11
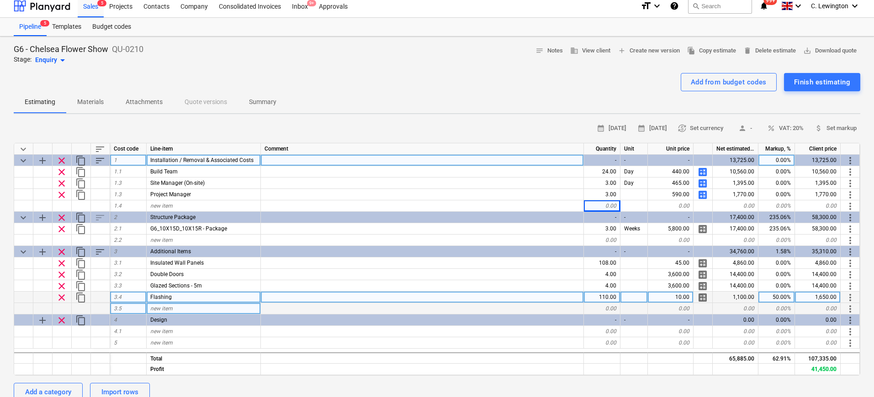
click at [82, 160] on span "content_copy" at bounding box center [80, 160] width 11 height 11
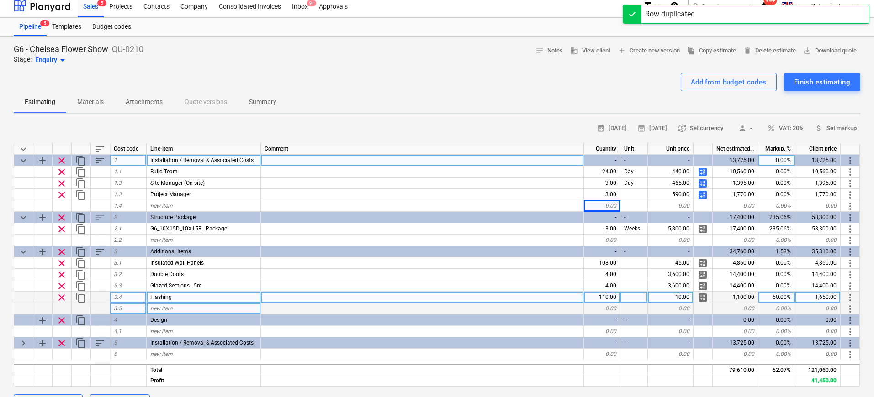
click at [97, 147] on span "sort" at bounding box center [100, 149] width 11 height 11
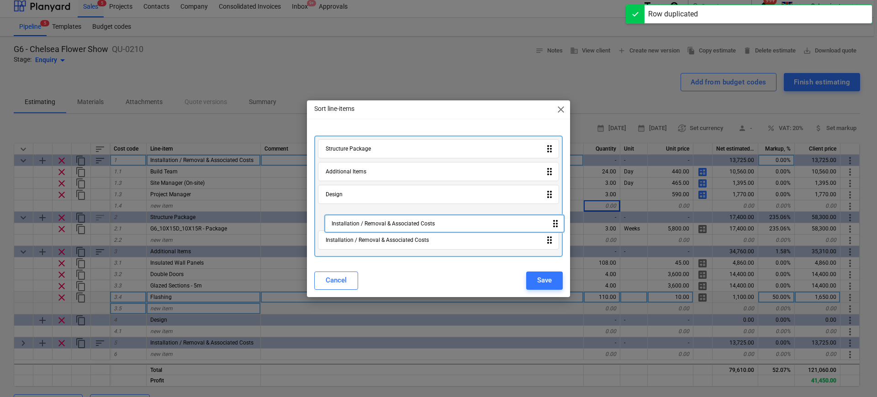
drag, startPoint x: 403, startPoint y: 151, endPoint x: 411, endPoint y: 231, distance: 80.3
click at [411, 231] on div "Installation / Removal & Associated Costs drag_indicator Structure Package drag…" at bounding box center [438, 196] width 248 height 121
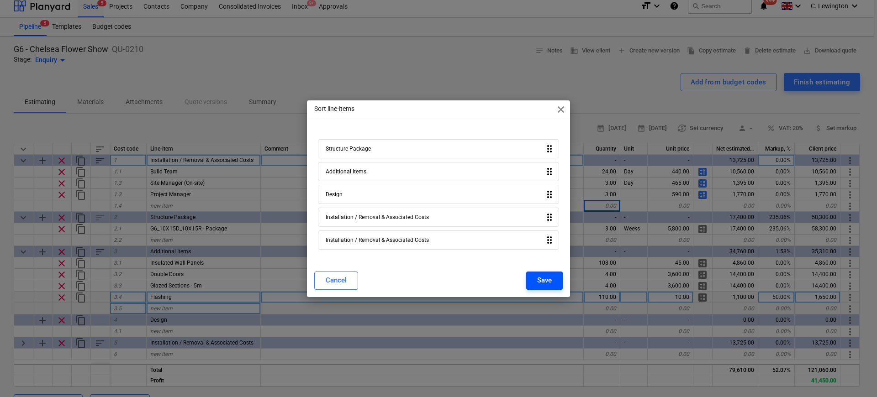
click at [542, 284] on div "Save" at bounding box center [544, 280] width 15 height 12
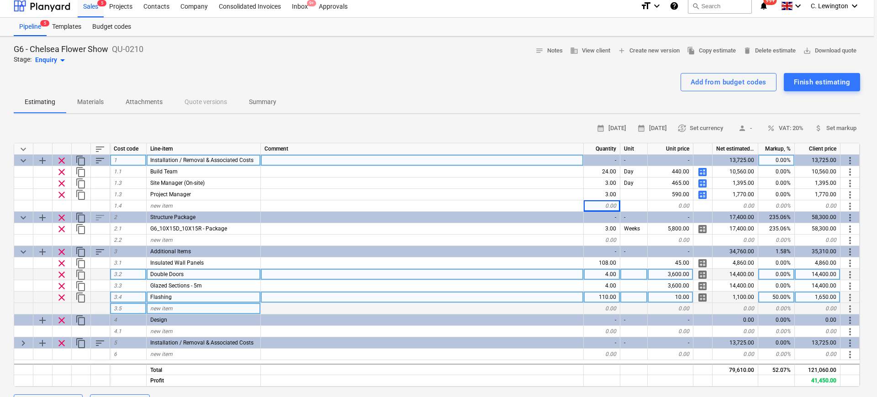
type textarea "x"
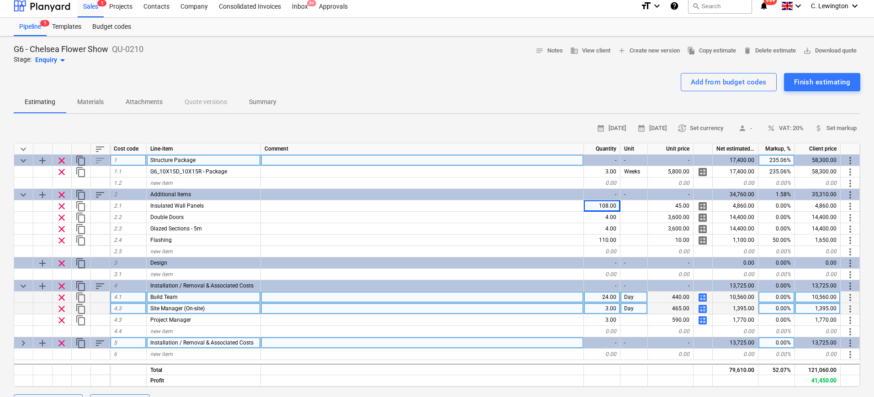
click at [186, 340] on span "Installation / Removal & Associated Costs" at bounding box center [201, 343] width 103 height 6
click at [189, 343] on input "Installation / Removal & Associated Costs" at bounding box center [204, 342] width 114 height 11
drag, startPoint x: 175, startPoint y: 344, endPoint x: 135, endPoint y: 344, distance: 40.6
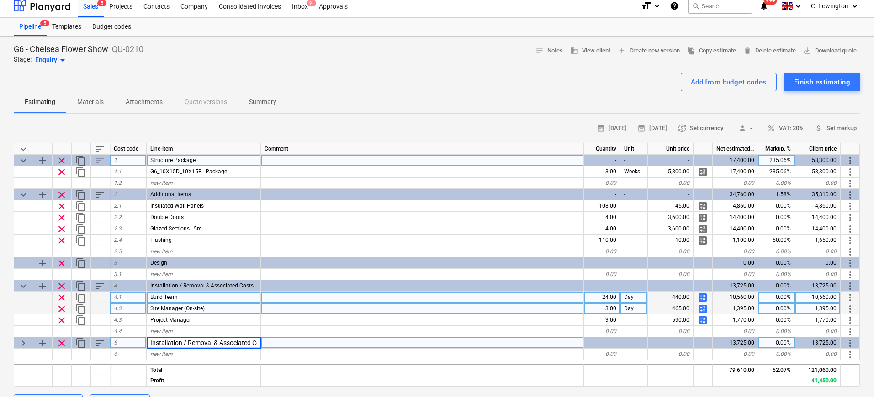
click at [0, 0] on div "keyboard_arrow_right add clear content_copy sort 5 Installation / Removal & Ass…" at bounding box center [0, 0] width 0 height 0
type input "Removal & Associated Costs"
type textarea "x"
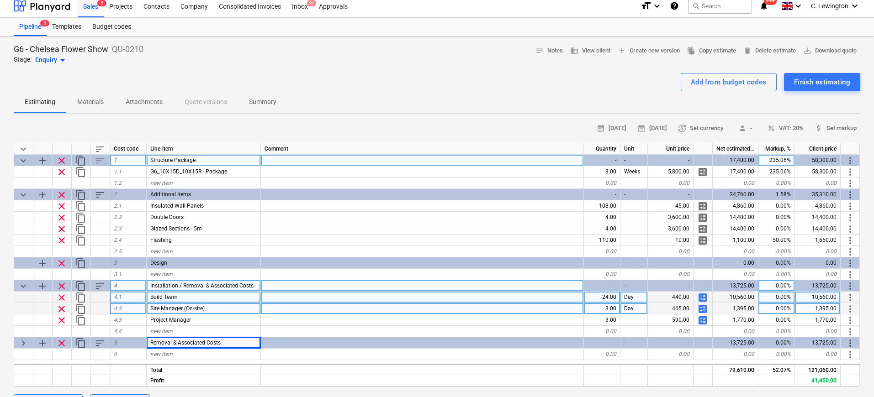
click at [191, 288] on span "Installation / Removal & Associated Costs" at bounding box center [201, 286] width 103 height 6
click at [201, 285] on input "Installation / Removal & Associated Costs" at bounding box center [204, 285] width 114 height 11
drag, startPoint x: 205, startPoint y: 286, endPoint x: 172, endPoint y: 288, distance: 33.8
click at [172, 288] on input "Installation / Removal & Associated Costs" at bounding box center [204, 285] width 114 height 11
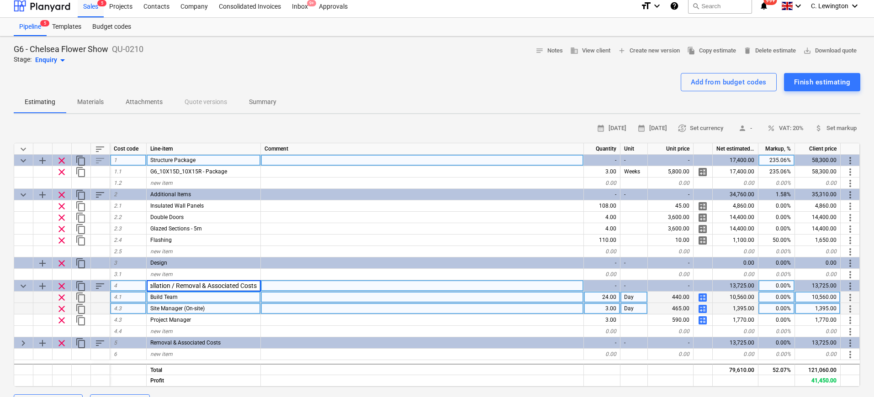
click at [185, 286] on input "Installation / Removal & Associated Costs" at bounding box center [204, 285] width 114 height 11
drag, startPoint x: 200, startPoint y: 285, endPoint x: 171, endPoint y: 288, distance: 29.8
click at [171, 288] on input "Installation / Removal & Associated Costs" at bounding box center [204, 285] width 114 height 11
type input "Installation & Associated Costs"
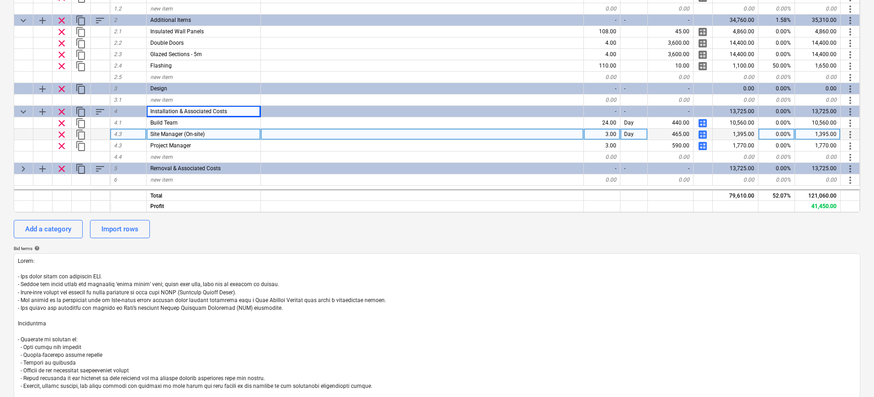
scroll to position [174, 0]
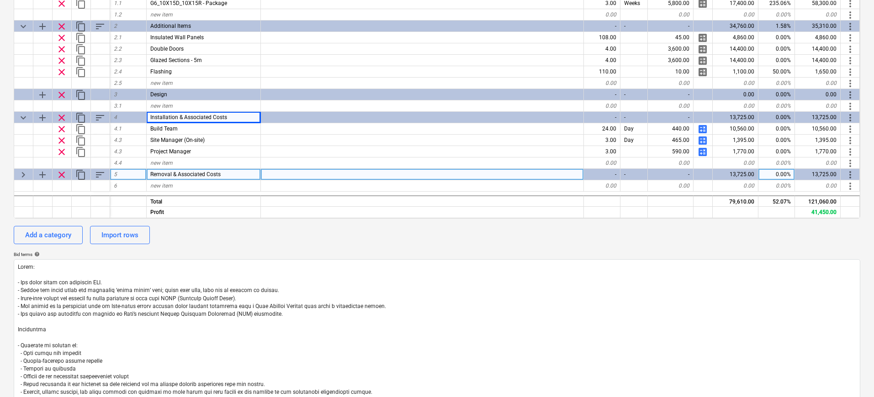
click at [26, 175] on span "keyboard_arrow_right" at bounding box center [23, 174] width 11 height 11
type textarea "x"
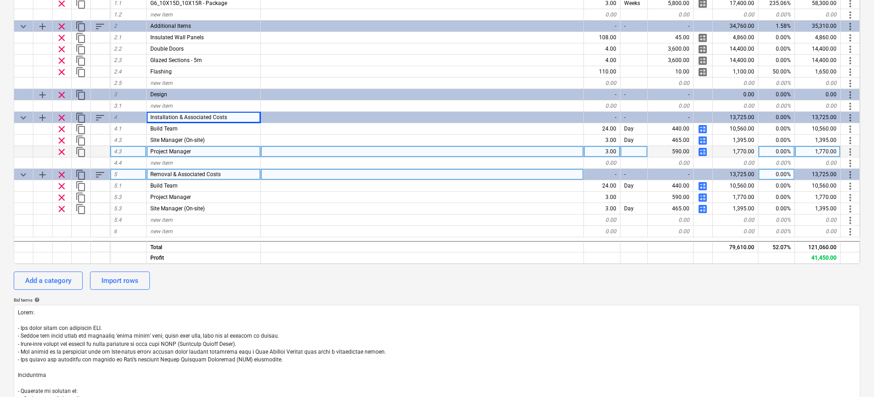
scroll to position [206, 0]
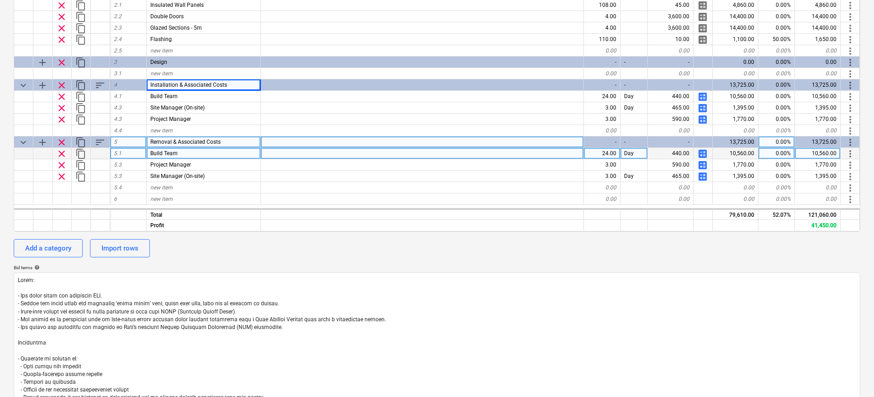
click at [614, 154] on div "24.00" at bounding box center [602, 153] width 37 height 11
type input "8"
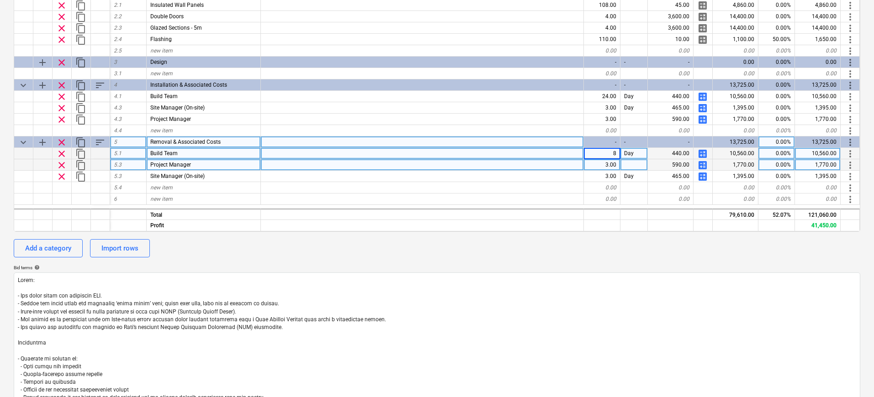
type textarea "x"
click at [611, 163] on div "3.00" at bounding box center [602, 164] width 37 height 11
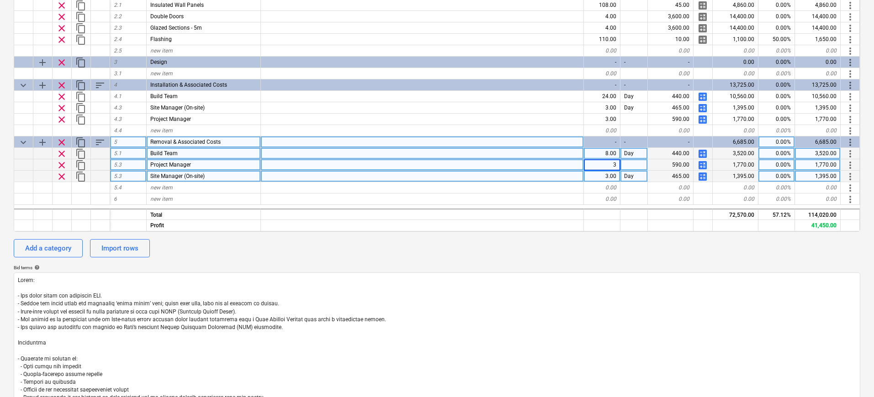
type input "2"
type textarea "x"
click at [611, 175] on div "3.00" at bounding box center [602, 176] width 37 height 11
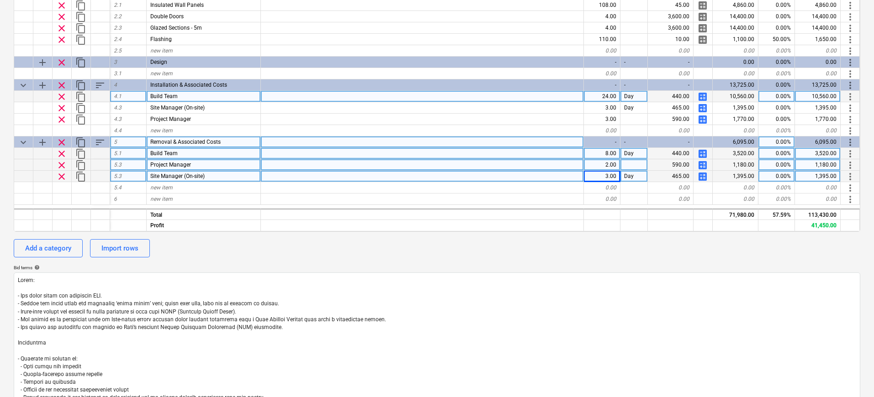
click at [605, 96] on div "24.00" at bounding box center [602, 96] width 37 height 11
type input "32"
type textarea "x"
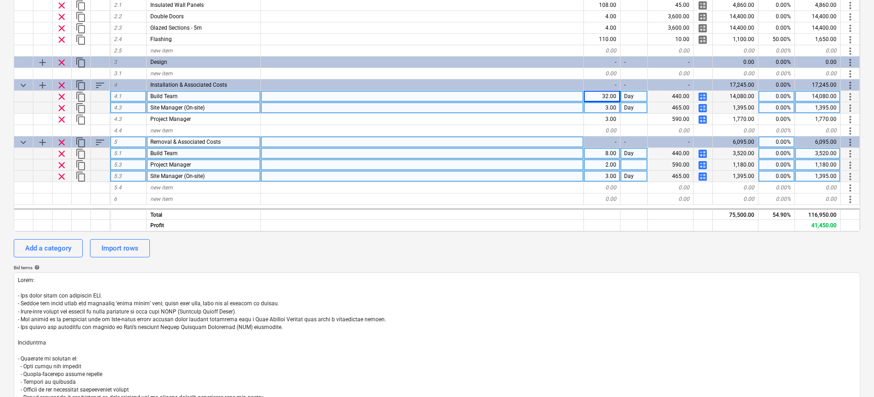
click at [615, 108] on div "3.00" at bounding box center [602, 107] width 37 height 11
type input "4"
type textarea "x"
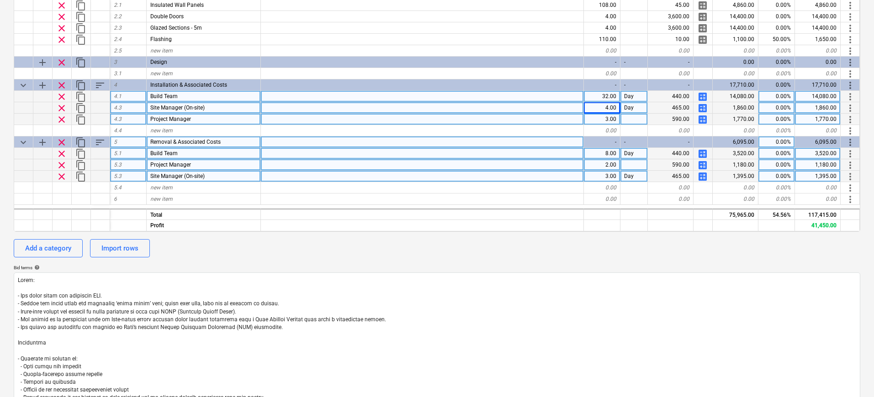
click at [612, 115] on div "3.00" at bounding box center [602, 119] width 37 height 11
type input "4"
click at [506, 118] on div at bounding box center [422, 119] width 323 height 11
type textarea "x"
click at [608, 151] on div "8.00" at bounding box center [602, 153] width 37 height 11
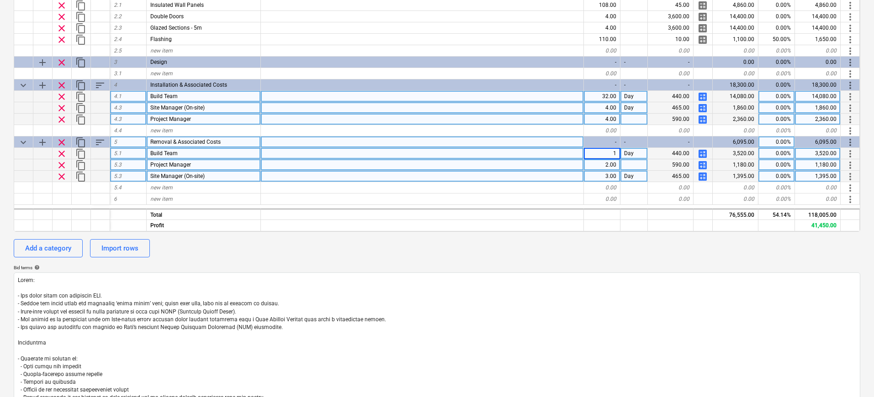
type input "16"
type textarea "x"
click at [612, 176] on div "3.00" at bounding box center [602, 176] width 37 height 11
type input "2"
type textarea "x"
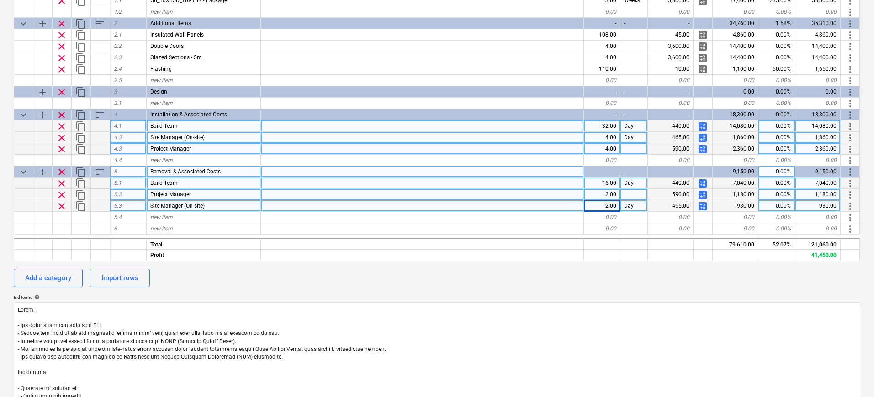
scroll to position [163, 0]
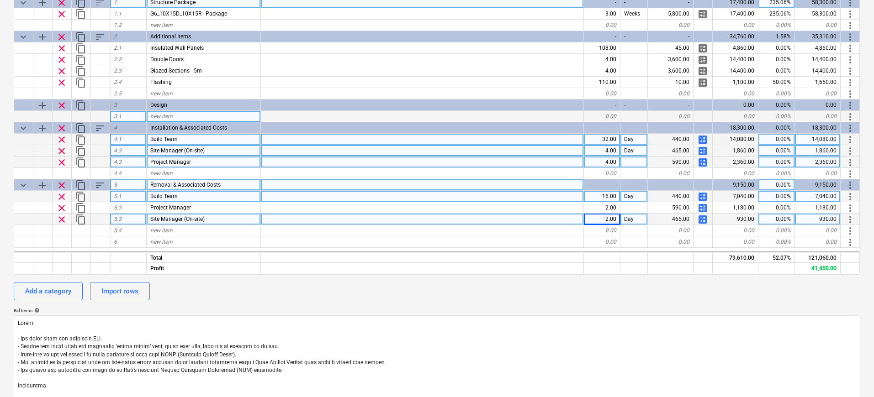
click at [232, 114] on div "new item" at bounding box center [204, 116] width 114 height 11
type input "Concept Designs"
type textarea "x"
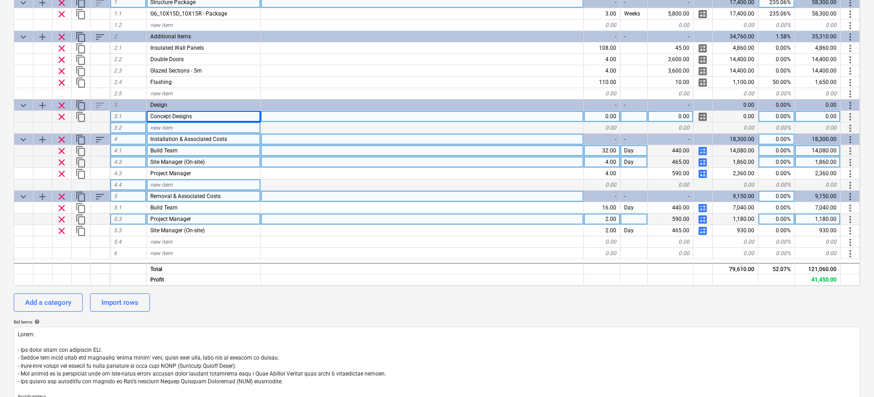
click at [219, 122] on div "new item" at bounding box center [204, 127] width 114 height 11
type input "Technical Designs"
type textarea "x"
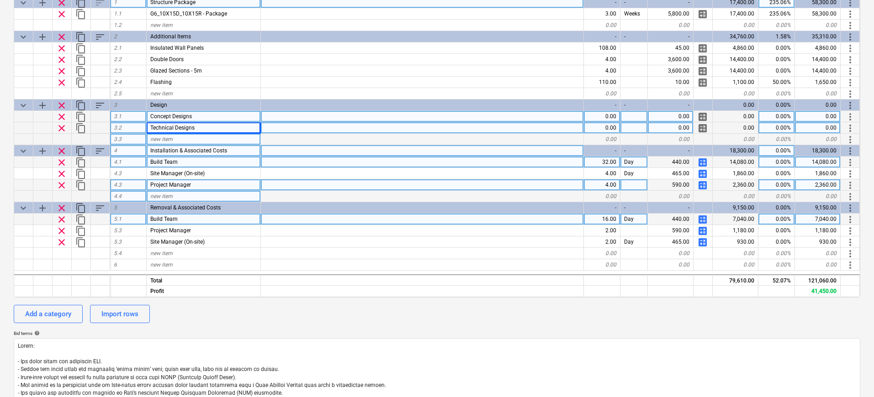
click at [211, 139] on div "new item" at bounding box center [204, 139] width 114 height 11
type input "Structural Calculations"
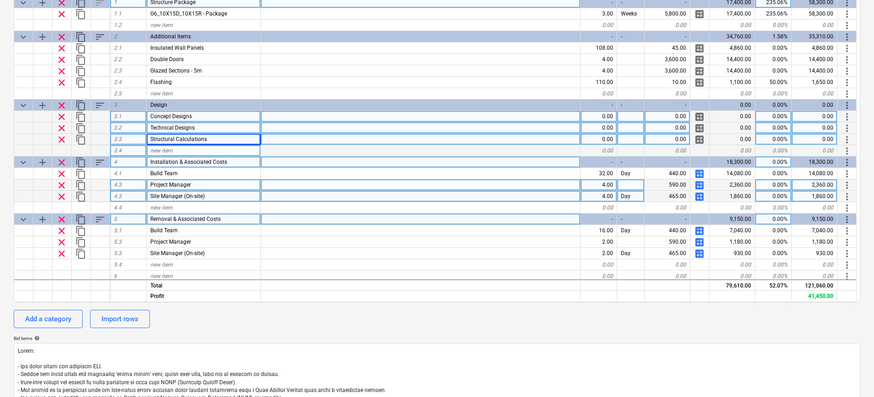
click at [614, 139] on div "0.00" at bounding box center [598, 139] width 37 height 11
click at [610, 126] on div "0.00" at bounding box center [598, 127] width 37 height 11
type textarea "x"
click at [609, 118] on div "0.00" at bounding box center [598, 116] width 37 height 11
type input "2"
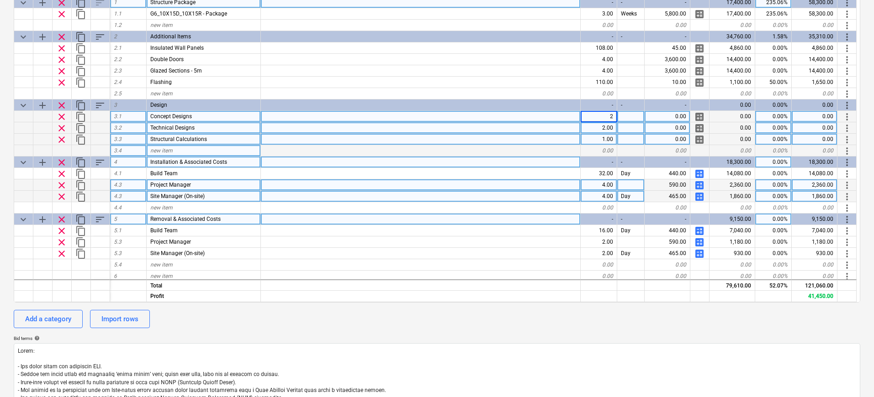
type textarea "x"
click at [672, 117] on div "0.00" at bounding box center [667, 116] width 46 height 11
type input "250"
type textarea "x"
click at [672, 124] on div "0.00" at bounding box center [667, 127] width 46 height 11
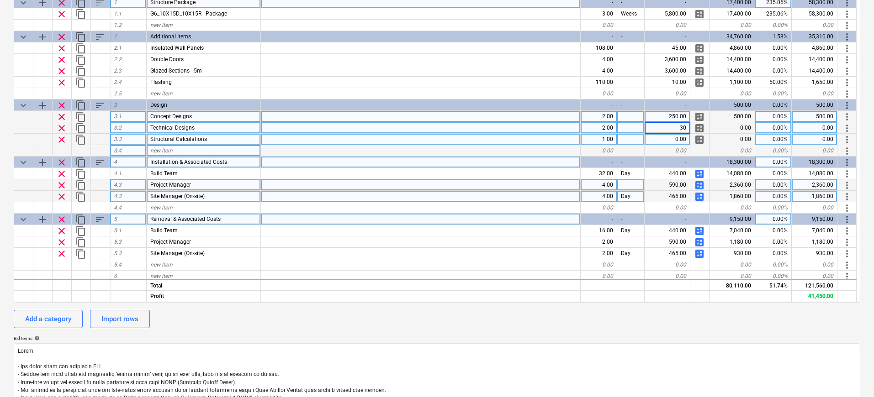
type input "300"
type textarea "x"
click at [673, 136] on div "0.00" at bounding box center [667, 139] width 46 height 11
type input "2500"
type textarea "x"
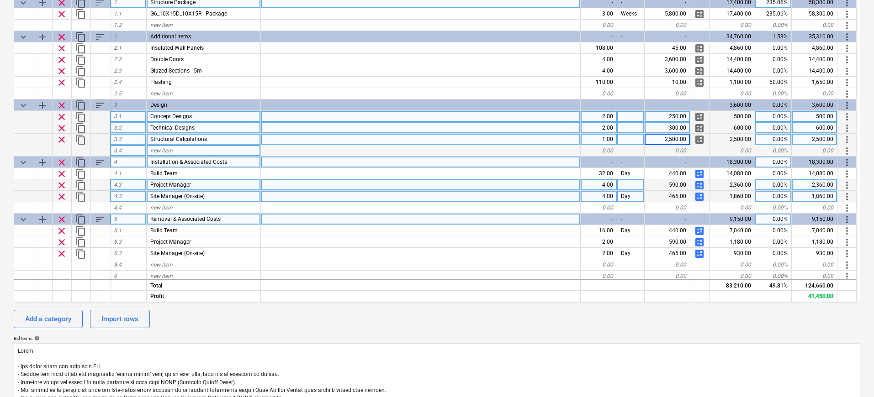
click at [791, 142] on div "2,500.00" at bounding box center [814, 139] width 46 height 11
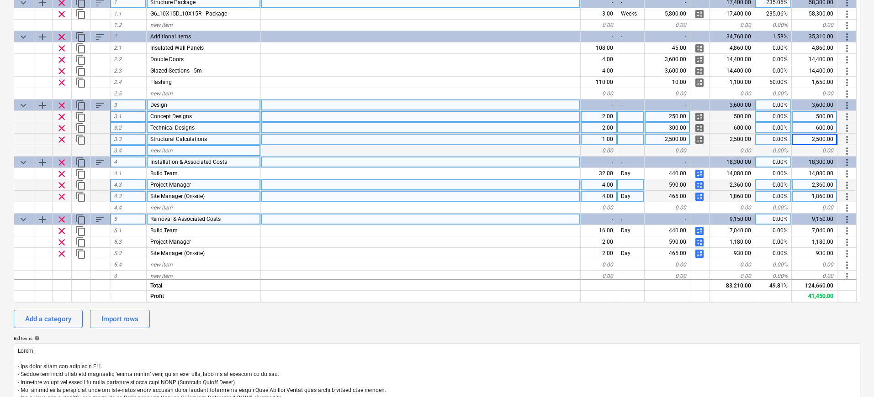
click at [777, 110] on div "0.00%" at bounding box center [773, 105] width 37 height 11
type input "50"
type textarea "x"
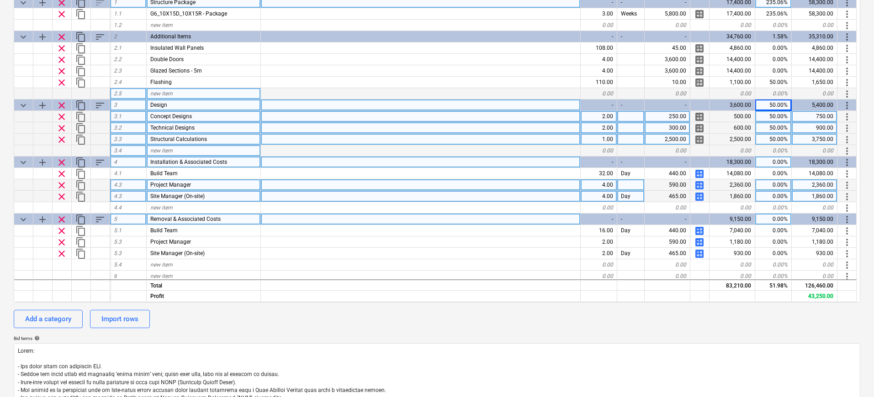
click at [788, 98] on div "0.00%" at bounding box center [773, 93] width 37 height 11
click at [781, 105] on div "50.00%" at bounding box center [773, 105] width 37 height 11
type input "4"
type input "30"
type textarea "x"
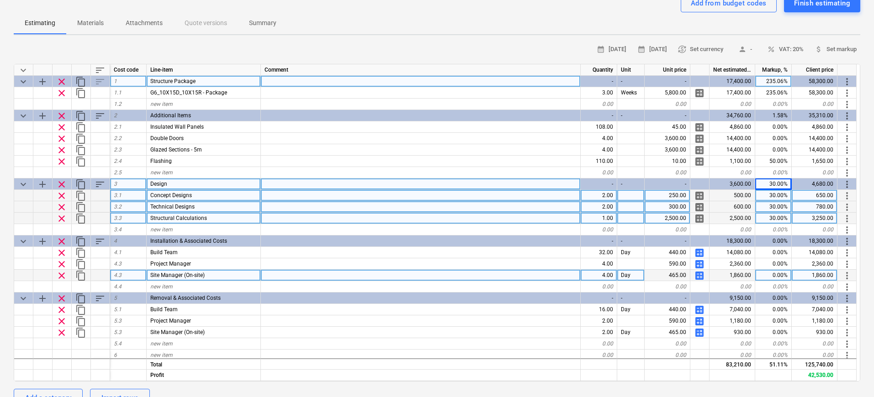
scroll to position [73, 0]
